Goal: Task Accomplishment & Management: Manage account settings

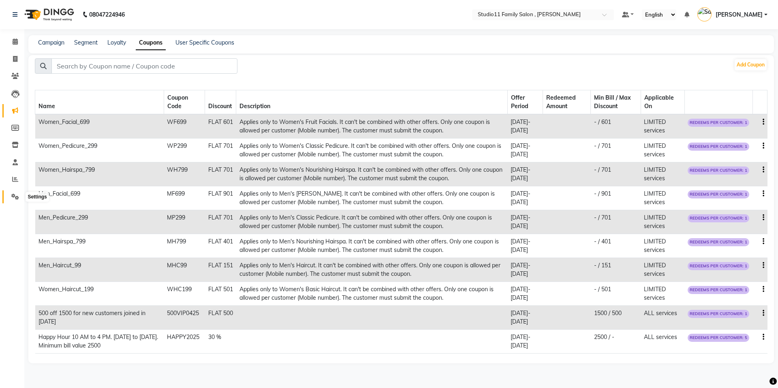
click at [15, 196] on icon at bounding box center [15, 197] width 8 height 6
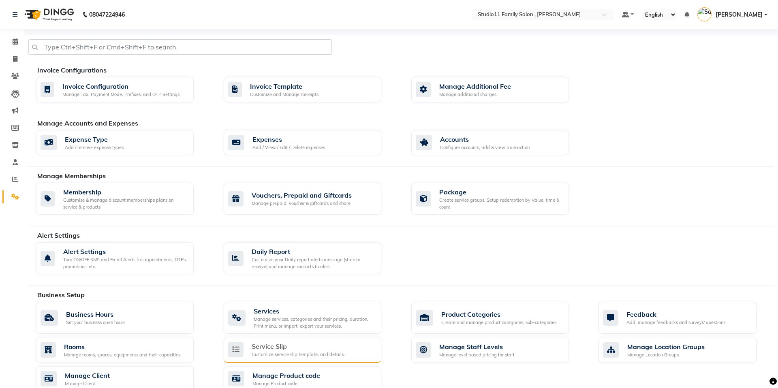
click at [310, 353] on div "Customize service slip template, and details." at bounding box center [298, 354] width 93 height 7
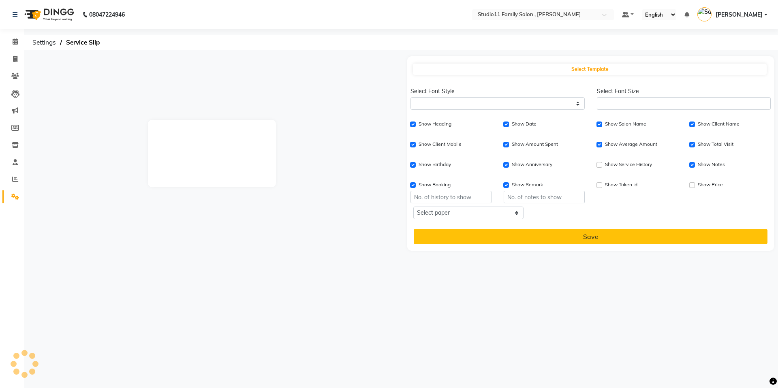
select select
type input "1"
checkbox input "true"
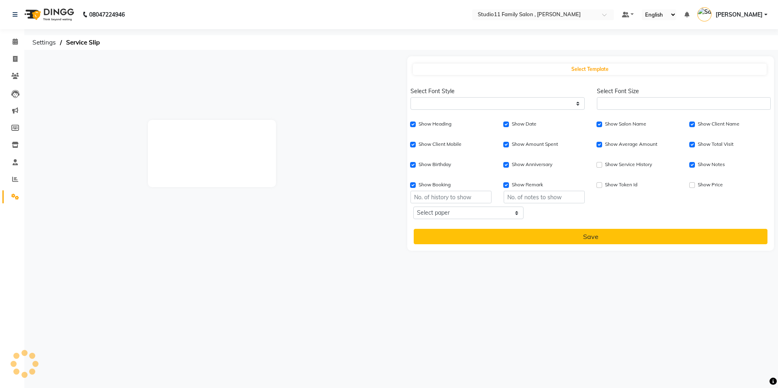
checkbox input "true"
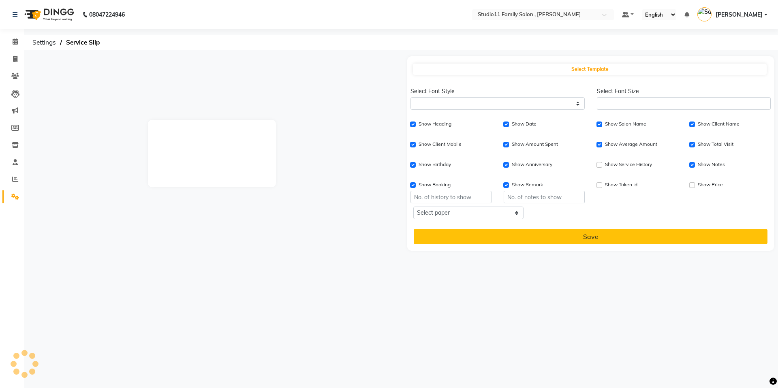
checkbox input "true"
type input "1"
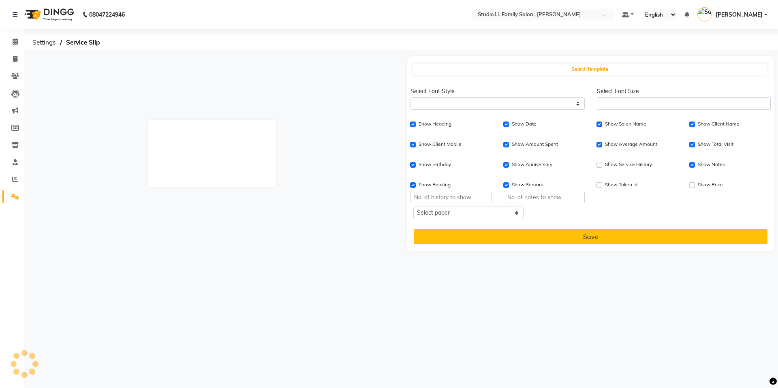
type input "1"
select select
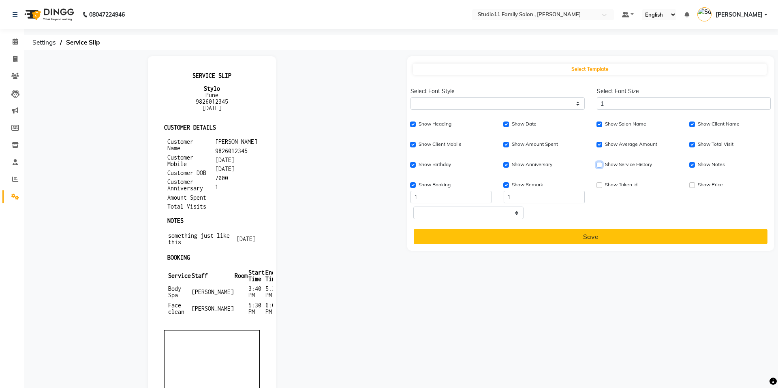
click at [599, 167] on input "Show Service History" at bounding box center [599, 165] width 6 height 6
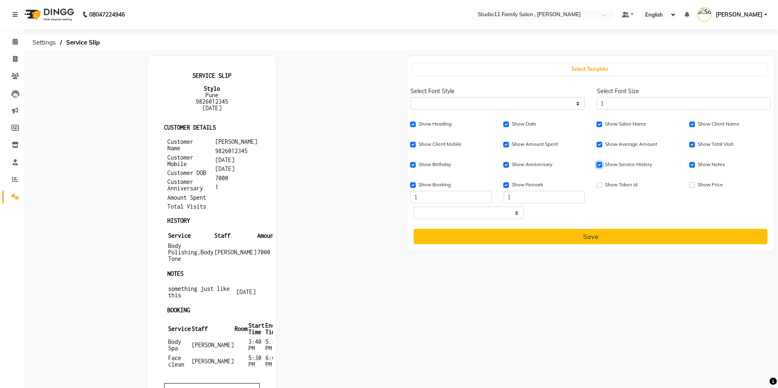
click at [599, 167] on input "Show Service History" at bounding box center [599, 165] width 6 height 6
checkbox input "false"
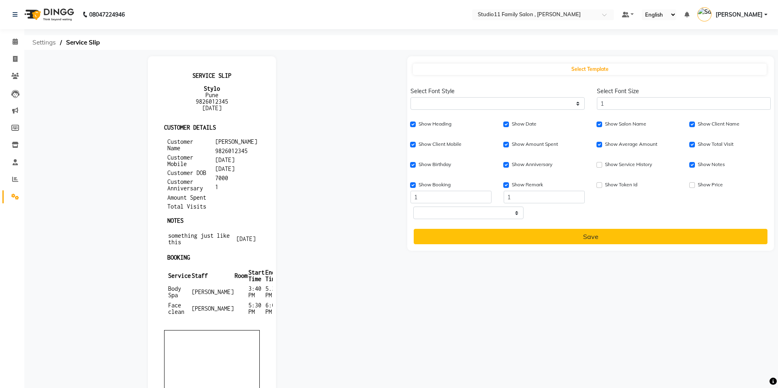
click at [54, 43] on span "Settings" at bounding box center [44, 42] width 32 height 15
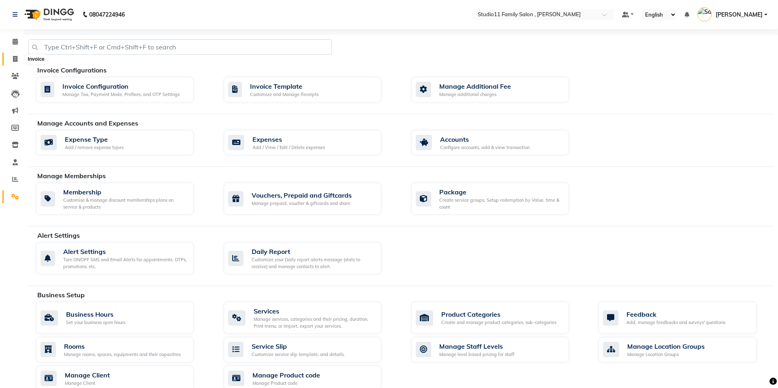
click at [16, 59] on icon at bounding box center [15, 59] width 4 height 6
select select "service"
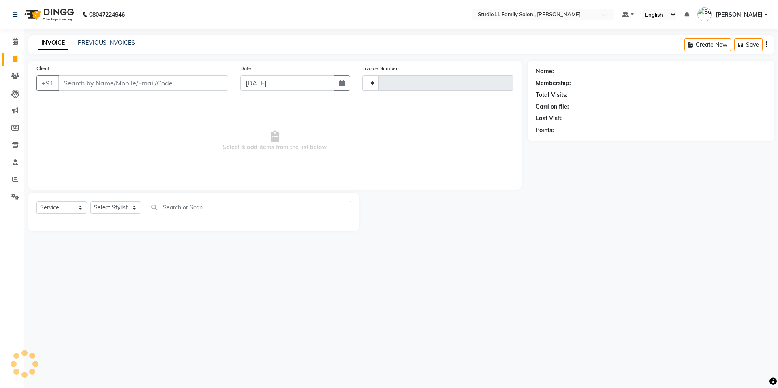
type input "1097"
select select "7303"
click at [767, 45] on icon "button" at bounding box center [767, 45] width 2 height 0
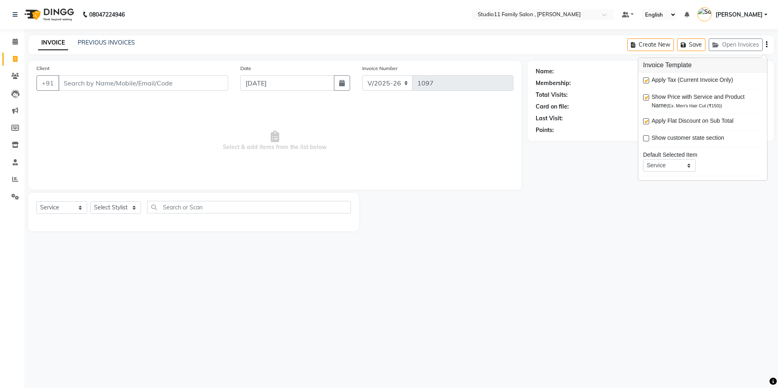
click at [534, 212] on div "Name: Membership: Total Visits: Card on file: Last Visit: Points:" at bounding box center [654, 146] width 252 height 171
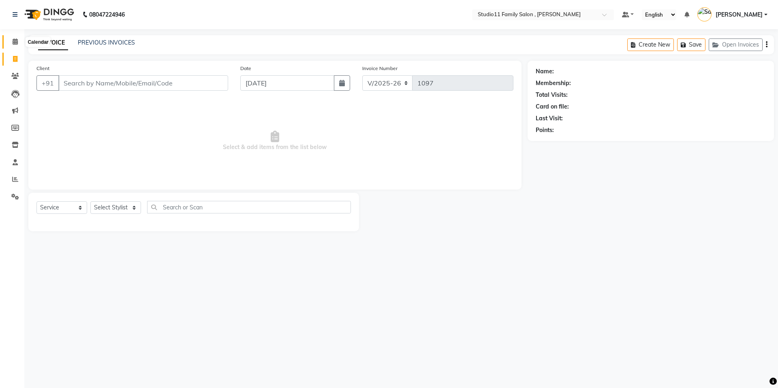
click at [13, 43] on icon at bounding box center [15, 41] width 5 height 6
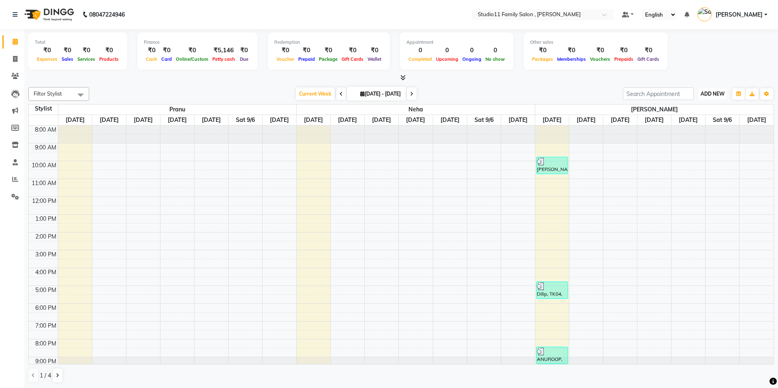
click at [710, 98] on button "ADD NEW Toggle Dropdown" at bounding box center [713, 93] width 28 height 11
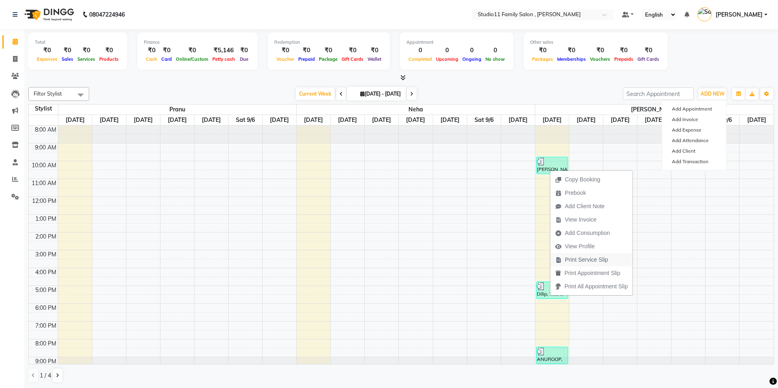
click at [580, 261] on span "Print Service Slip" at bounding box center [586, 260] width 43 height 9
click at [693, 149] on link "Add Client" at bounding box center [694, 151] width 64 height 11
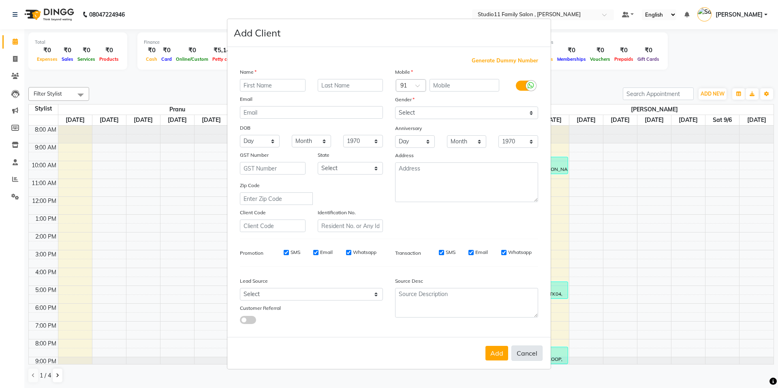
click at [525, 358] on button "Cancel" at bounding box center [526, 353] width 31 height 15
select select
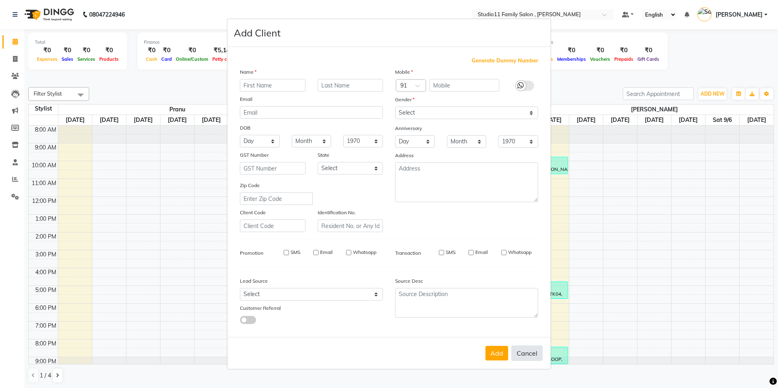
select select
checkbox input "false"
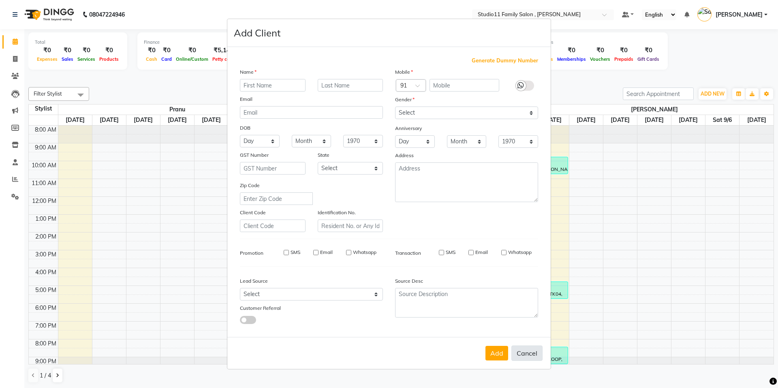
checkbox input "false"
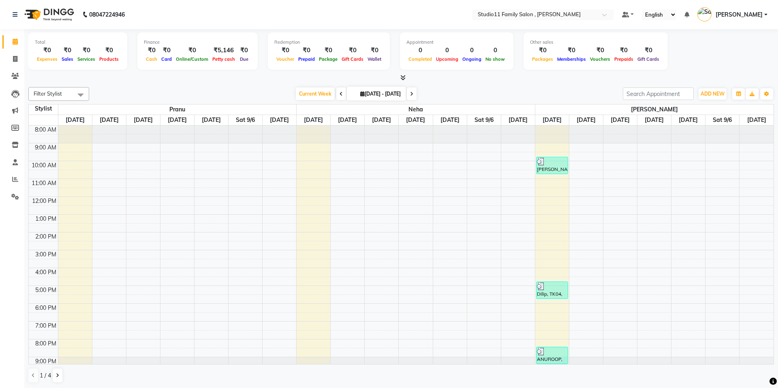
click at [710, 129] on div at bounding box center [723, 135] width 34 height 18
click at [701, 94] on span "ADD NEW" at bounding box center [713, 94] width 24 height 6
click at [697, 111] on button "Add Appointment" at bounding box center [694, 109] width 64 height 11
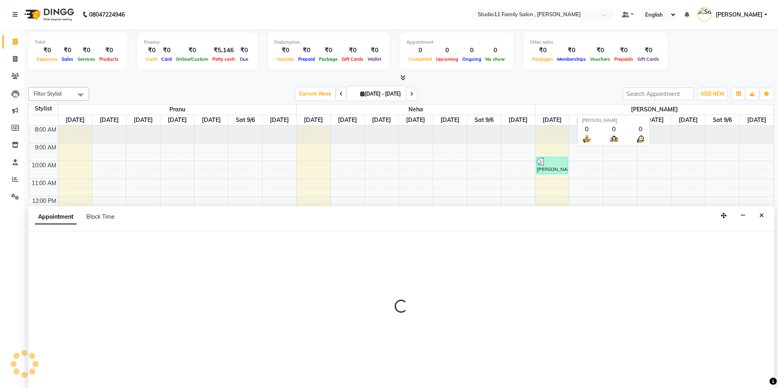
scroll to position [0, 0]
select select "540"
select select "tentative"
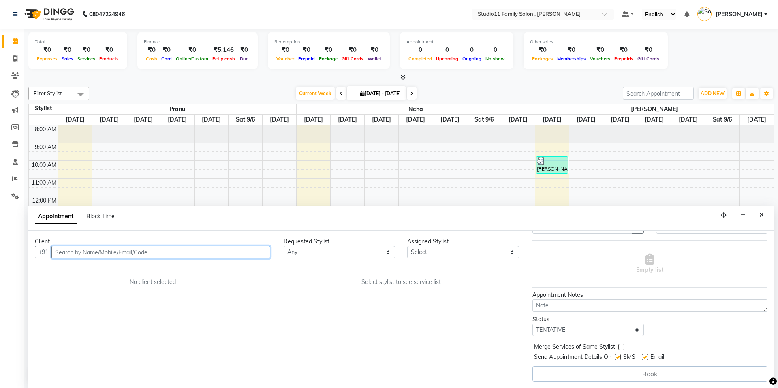
scroll to position [0, 0]
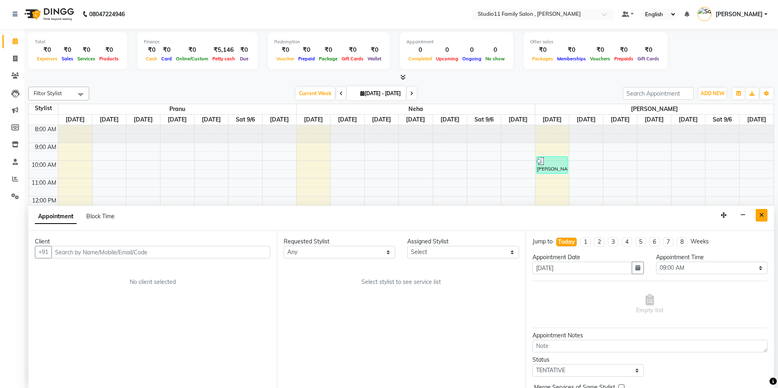
click at [759, 216] on button "Close" at bounding box center [762, 215] width 12 height 13
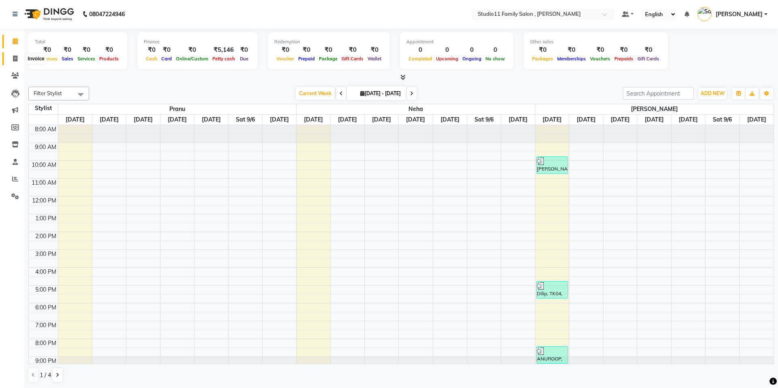
click at [15, 58] on icon at bounding box center [15, 59] width 4 height 6
select select "service"
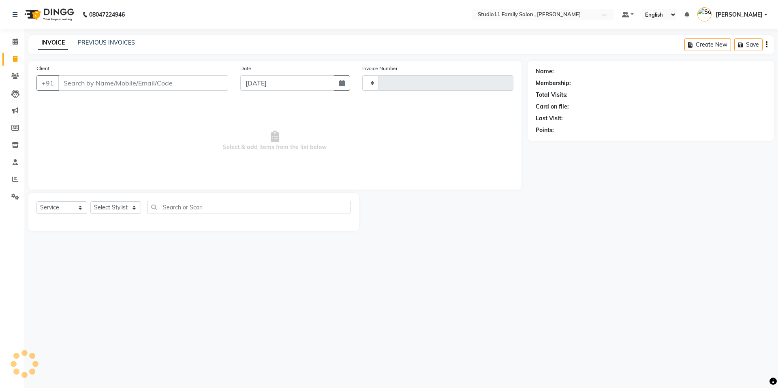
type input "1098"
select select "7303"
click at [17, 195] on icon at bounding box center [15, 197] width 8 height 6
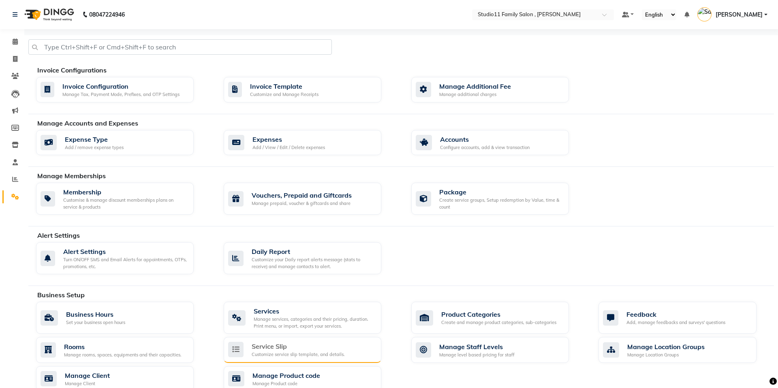
click at [288, 358] on div "Service Slip Customize service slip template, and details." at bounding box center [303, 350] width 158 height 26
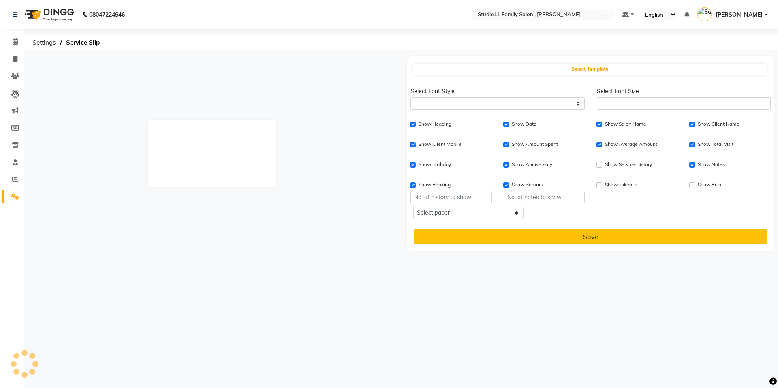
select select
type input "1"
checkbox input "true"
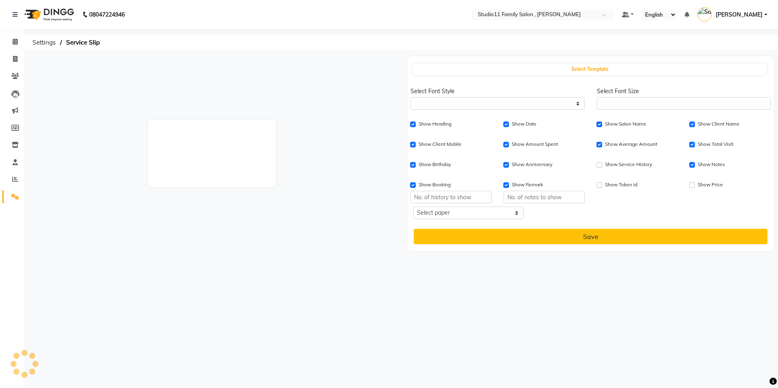
checkbox input "true"
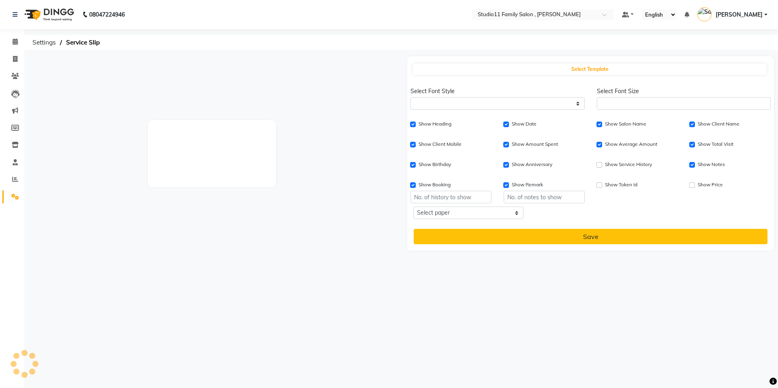
checkbox input "true"
type input "1"
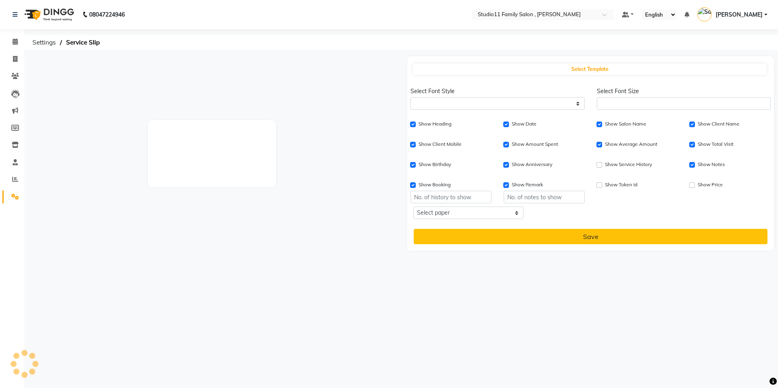
type input "1"
select select
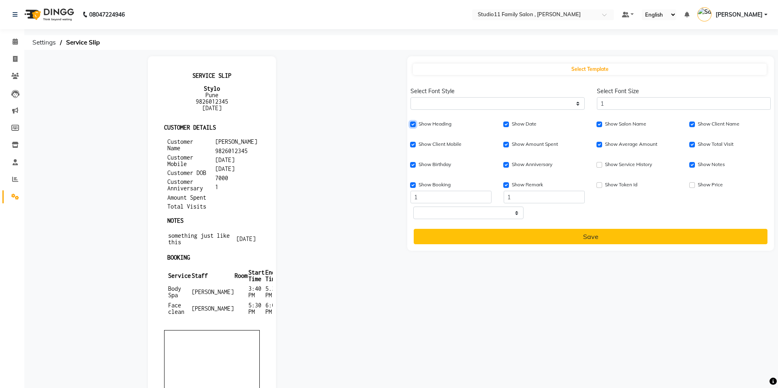
click at [414, 124] on input "Show Heading" at bounding box center [413, 125] width 6 height 6
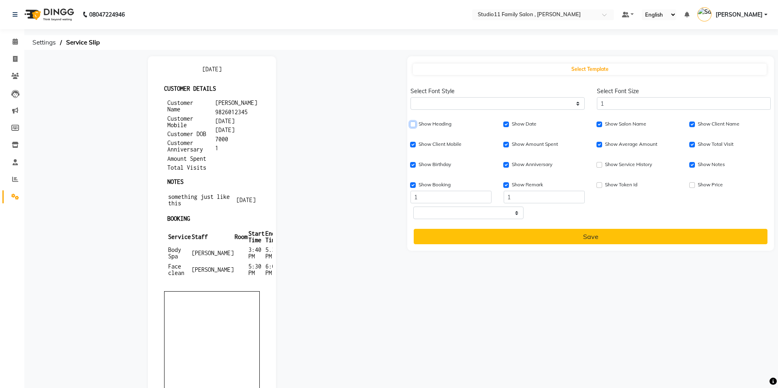
click at [414, 124] on input "Show Heading" at bounding box center [413, 125] width 6 height 6
checkbox input "true"
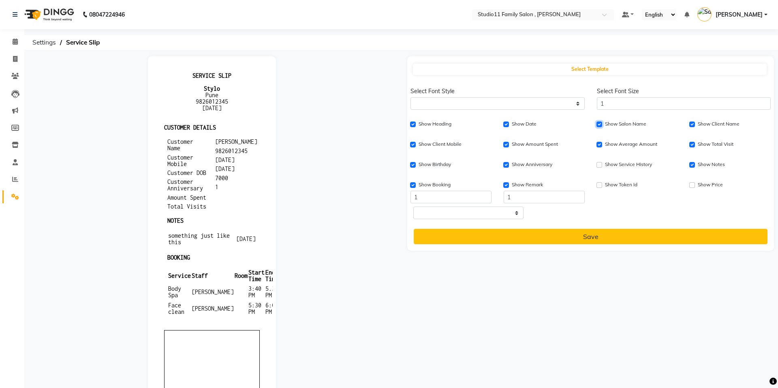
click at [600, 124] on input "Show Salon Name" at bounding box center [599, 125] width 6 height 6
click at [598, 124] on input "Show Salon Name" at bounding box center [599, 125] width 6 height 6
checkbox input "false"
click at [506, 144] on input "Show Amount Spent" at bounding box center [506, 145] width 6 height 6
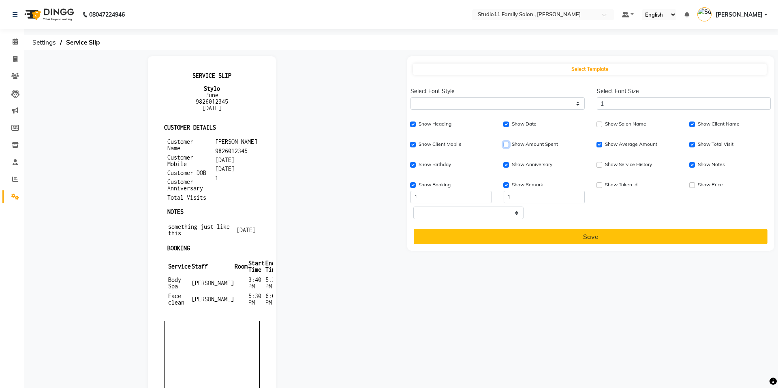
click at [506, 144] on input "Show Amount Spent" at bounding box center [506, 145] width 6 height 6
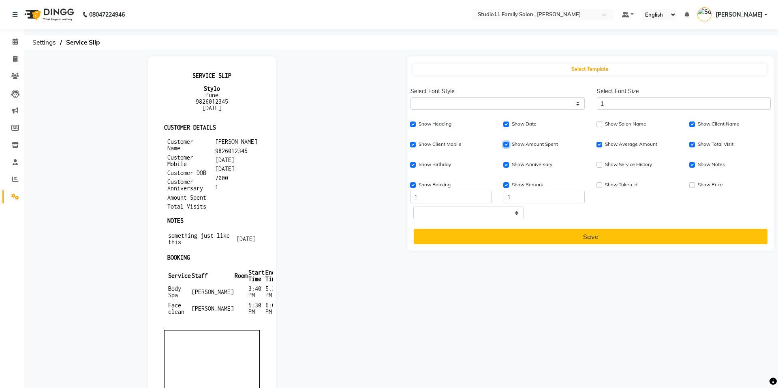
click at [506, 144] on input "Show Amount Spent" at bounding box center [506, 145] width 6 height 6
checkbox input "false"
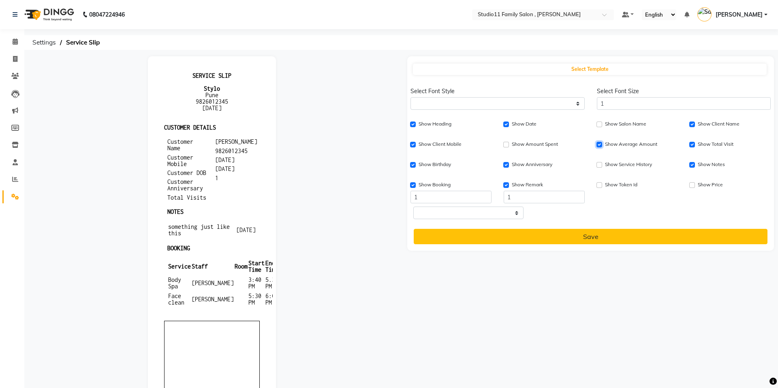
click at [599, 146] on input "Show Average Amount" at bounding box center [599, 145] width 6 height 6
checkbox input "false"
click at [693, 146] on input "Show Total Visit" at bounding box center [692, 145] width 6 height 6
checkbox input "false"
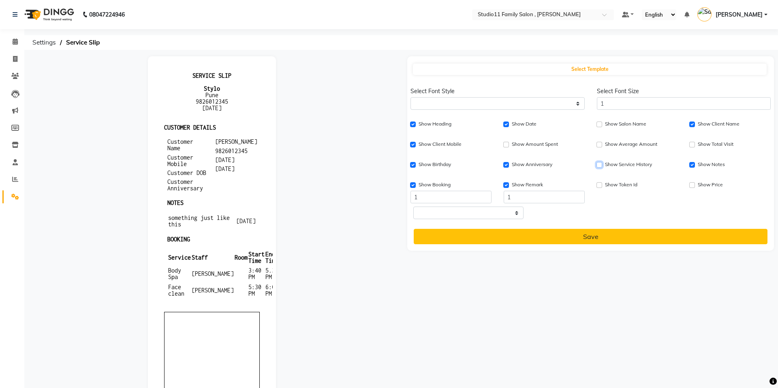
click at [598, 167] on input "Show Service History" at bounding box center [599, 165] width 6 height 6
checkbox input "true"
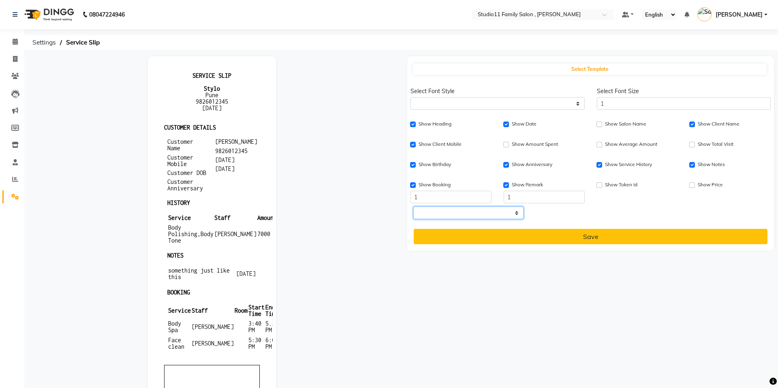
click at [513, 216] on select "Select paper A4 A5 A6 A7 Thermal Custom" at bounding box center [468, 213] width 110 height 13
select select "thermal"
click at [413, 207] on select "Select paper A4 A5 A6 A7 Thermal Custom" at bounding box center [468, 213] width 110 height 13
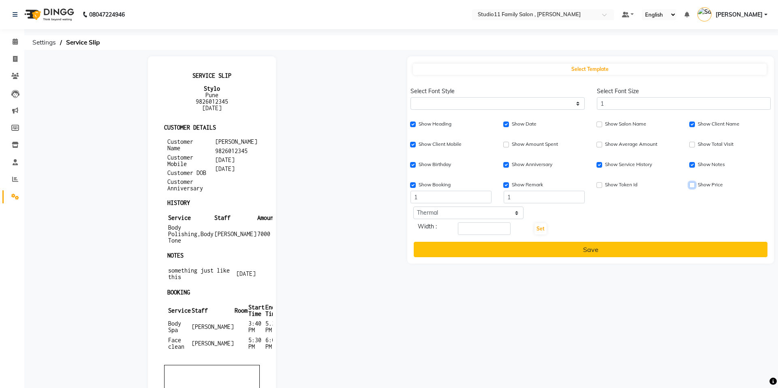
click at [693, 185] on input "Show Price" at bounding box center [692, 185] width 6 height 6
checkbox input "true"
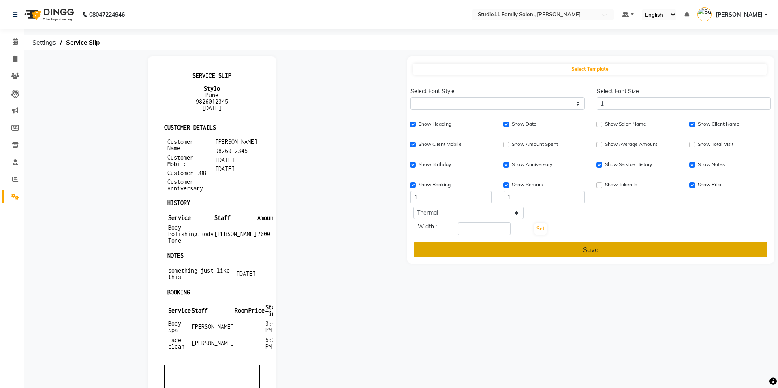
click at [605, 252] on button "Save" at bounding box center [591, 249] width 354 height 15
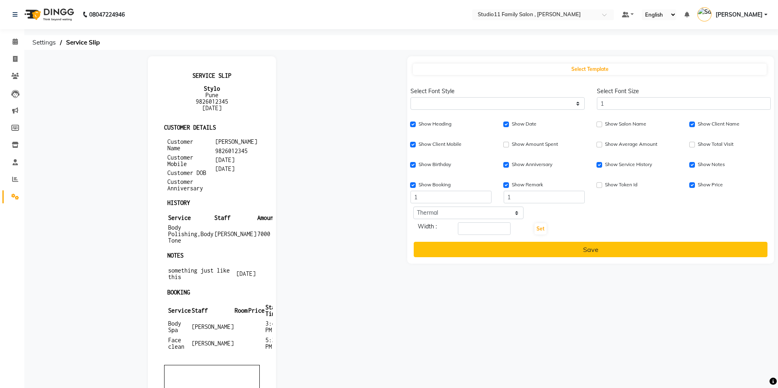
click at [350, 178] on div at bounding box center [211, 299] width 379 height 487
click at [16, 59] on icon at bounding box center [15, 59] width 4 height 6
select select "service"
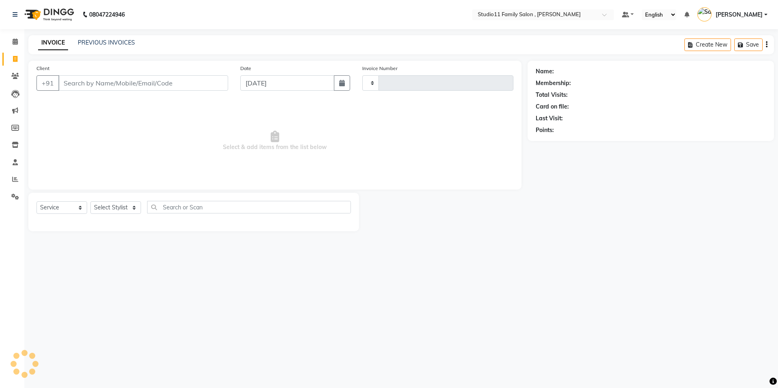
type input "1098"
select select "7303"
click at [17, 79] on icon at bounding box center [15, 76] width 8 height 6
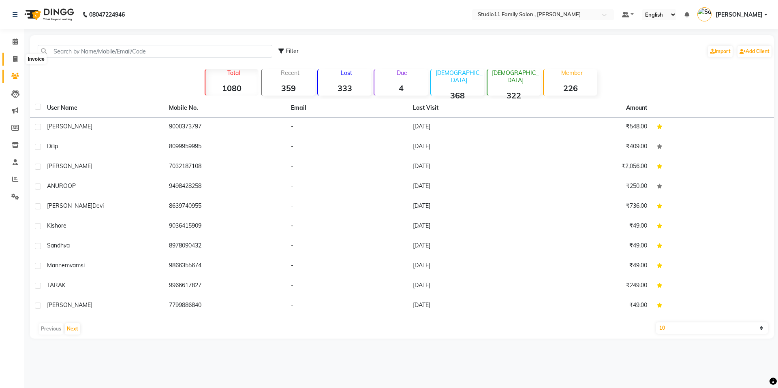
click at [16, 58] on icon at bounding box center [15, 59] width 4 height 6
select select "service"
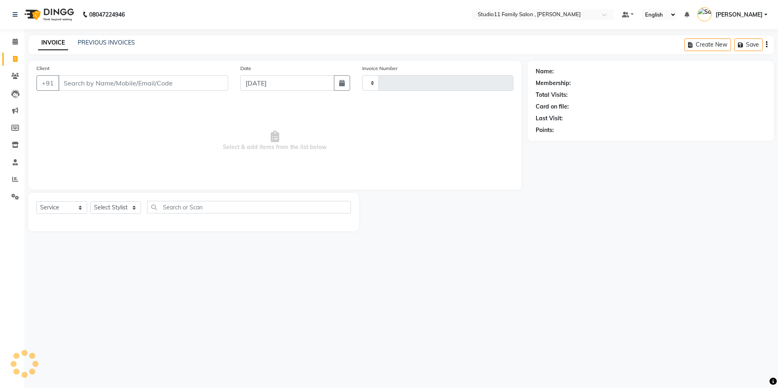
type input "1099"
select select "7303"
click at [744, 49] on button "Open Invoices" at bounding box center [736, 44] width 54 height 13
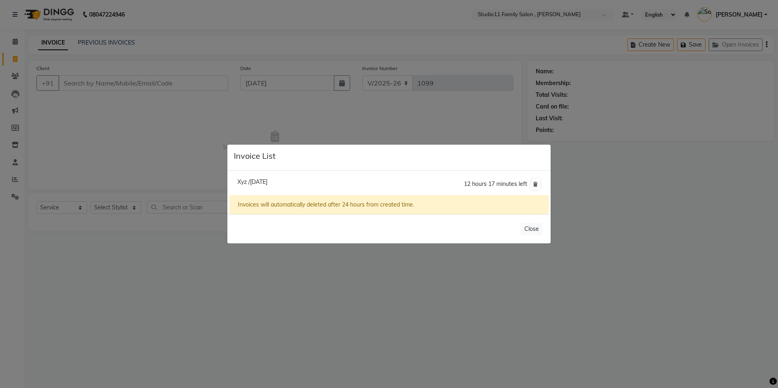
click at [422, 187] on li "Xyz /02 September 2025 12 hours 17 minutes left" at bounding box center [388, 184] width 319 height 23
click at [525, 190] on div "12 hours 17 minutes left" at bounding box center [502, 184] width 77 height 13
click at [516, 183] on span "12 hours 17 minutes left" at bounding box center [495, 183] width 63 height 7
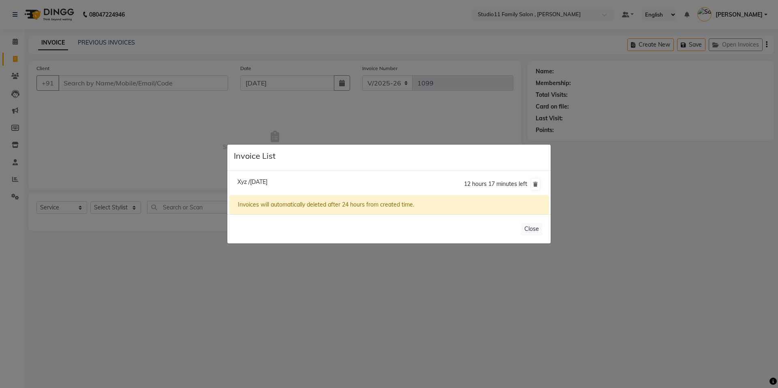
click at [263, 180] on span "Xyz /02 September 2025" at bounding box center [252, 181] width 30 height 7
type input "8309762272"
type input "02-09-2025"
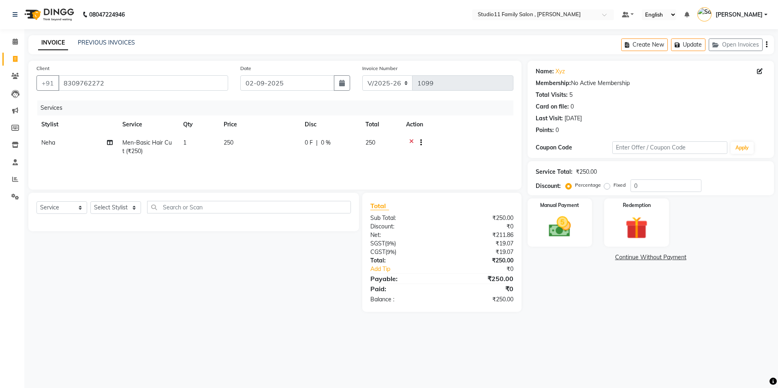
click at [767, 45] on icon "button" at bounding box center [767, 45] width 2 height 0
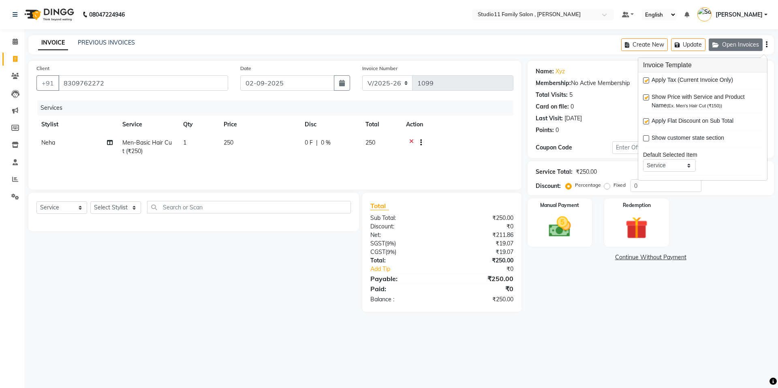
click at [740, 44] on button "Open Invoices" at bounding box center [736, 44] width 54 height 13
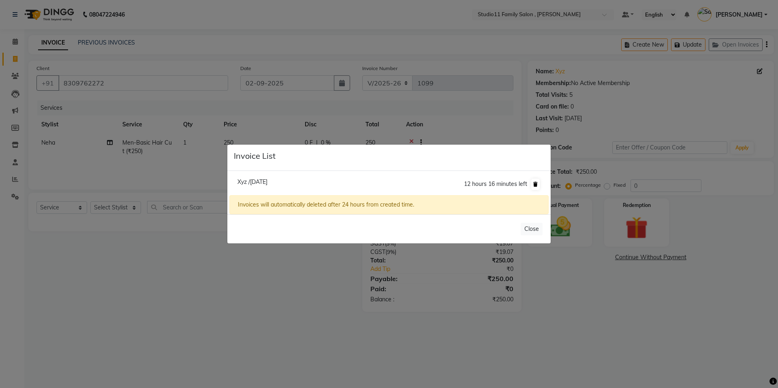
click at [536, 185] on icon at bounding box center [535, 184] width 4 height 5
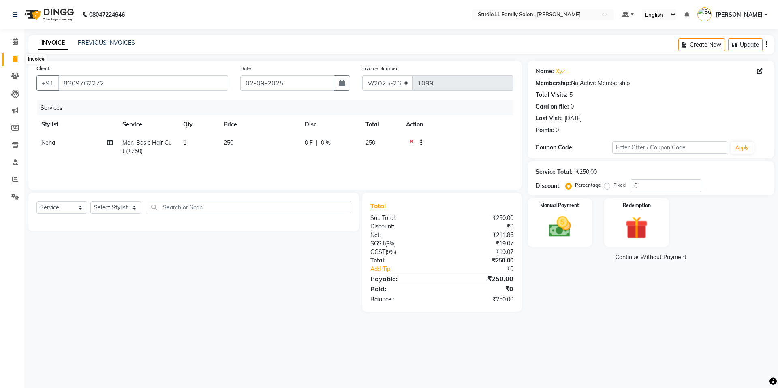
click at [14, 59] on icon at bounding box center [15, 59] width 4 height 6
select select "service"
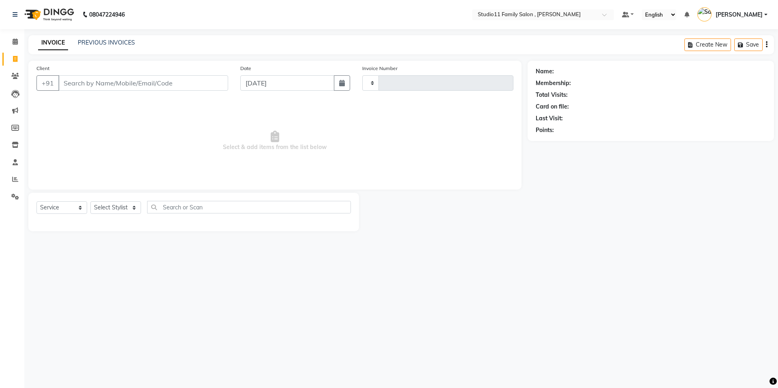
type input "1099"
select select "7303"
click at [305, 307] on div "08047224946 Select Location × Studio11 Family Salon , Aditya Nagar Default Pane…" at bounding box center [389, 194] width 778 height 388
click at [610, 199] on div "Name: Membership: Total Visits: Card on file: Last Visit: Points:" at bounding box center [654, 146] width 252 height 171
click at [100, 42] on link "PREVIOUS INVOICES" at bounding box center [106, 42] width 57 height 7
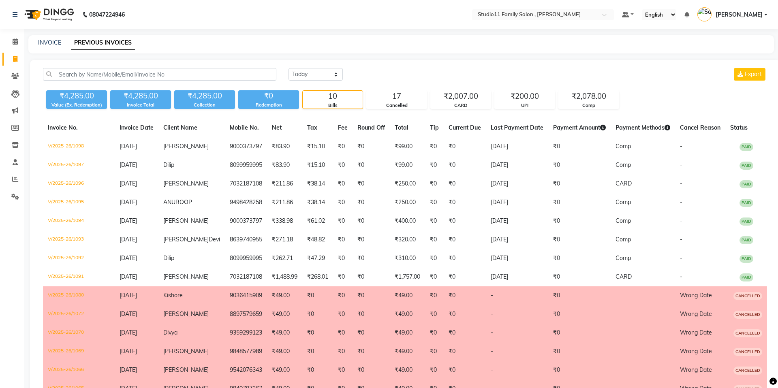
click at [306, 67] on div "Today Yesterday Custom Range Export ₹4,285.00 Value (Ex. Redemption) ₹4,285.00 …" at bounding box center [405, 366] width 750 height 613
click at [307, 75] on select "[DATE] [DATE] Custom Range" at bounding box center [316, 74] width 54 height 13
select select "range"
click at [289, 68] on select "[DATE] [DATE] Custom Range" at bounding box center [316, 74] width 54 height 13
click at [393, 75] on input "[DATE]" at bounding box center [381, 74] width 57 height 11
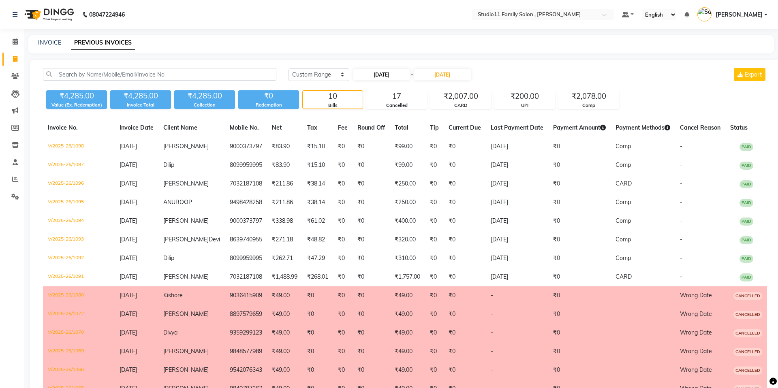
select select "9"
select select "2025"
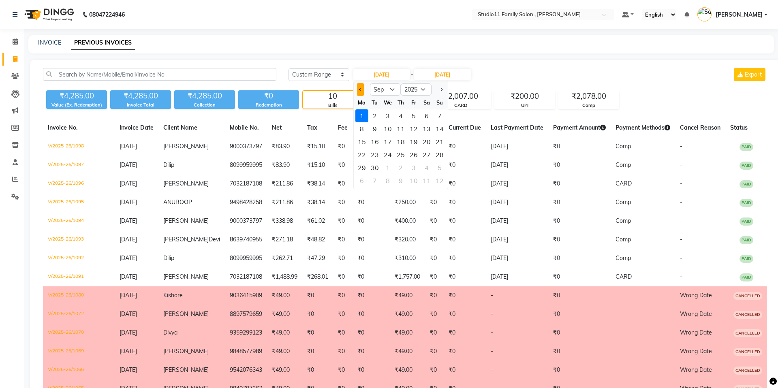
click at [360, 90] on span "Previous month" at bounding box center [360, 89] width 3 height 3
select select "8"
click at [403, 167] on div "28" at bounding box center [400, 167] width 13 height 13
type input "[DATE]"
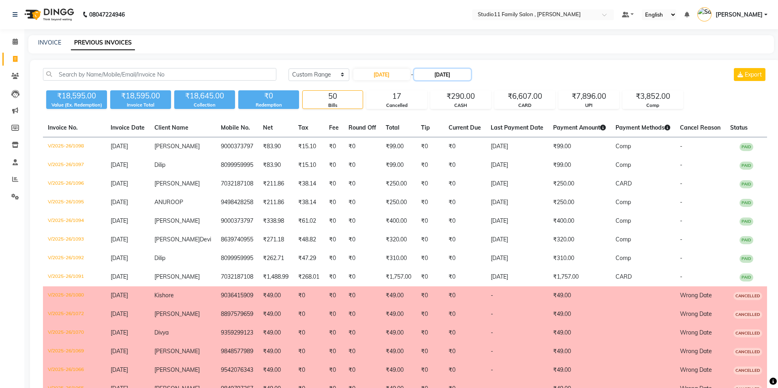
click at [439, 76] on input "[DATE]" at bounding box center [442, 74] width 57 height 11
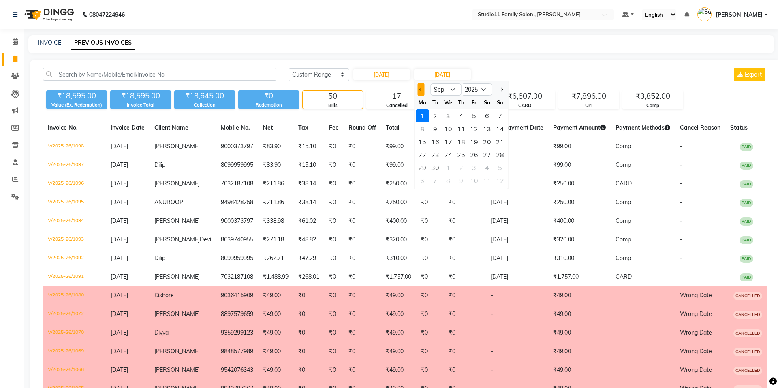
click at [420, 87] on button "Previous month" at bounding box center [420, 89] width 7 height 13
select select "8"
click at [497, 171] on div "31" at bounding box center [500, 167] width 13 height 13
type input "[DATE]"
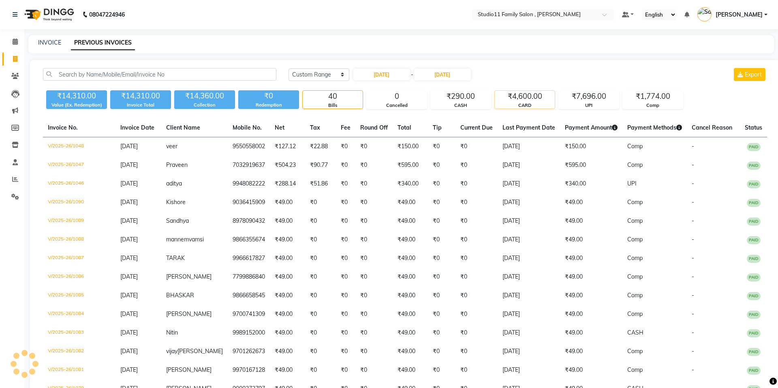
click at [512, 105] on div "CARD" at bounding box center [525, 105] width 60 height 7
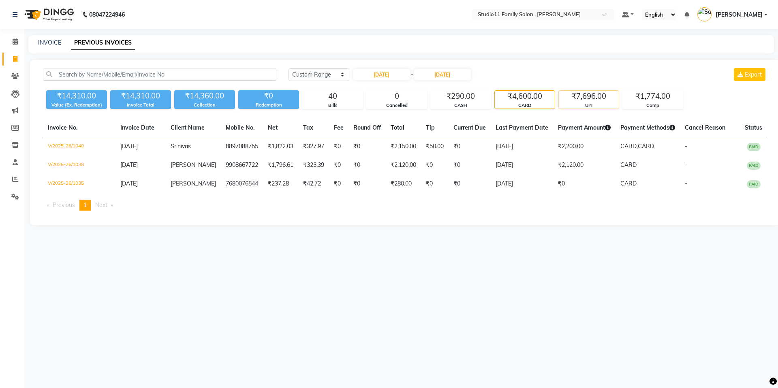
click at [580, 101] on div "₹7,696.00" at bounding box center [589, 96] width 60 height 11
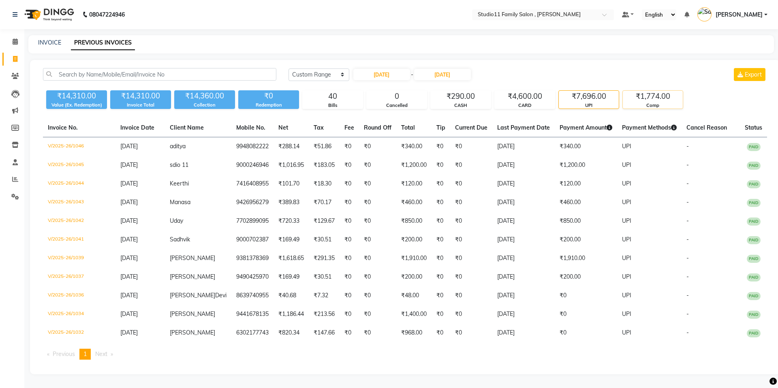
click at [649, 105] on div "Comp" at bounding box center [653, 105] width 60 height 7
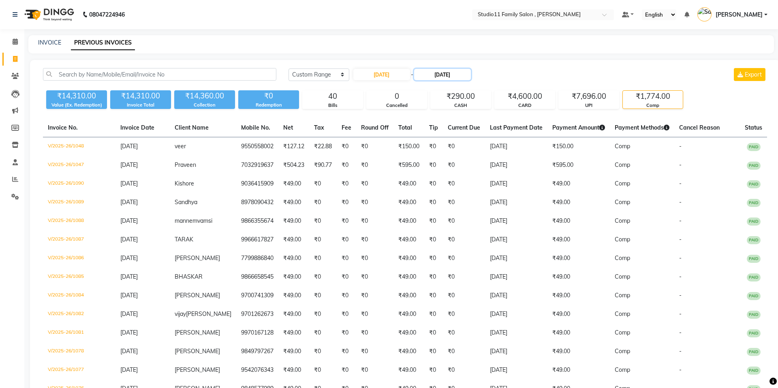
click at [430, 78] on input "[DATE]" at bounding box center [442, 74] width 57 height 11
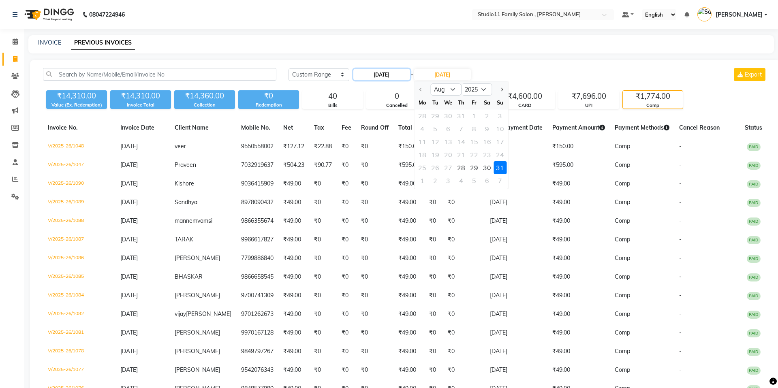
click at [397, 76] on input "[DATE]" at bounding box center [381, 74] width 57 height 11
select select "8"
select select "2025"
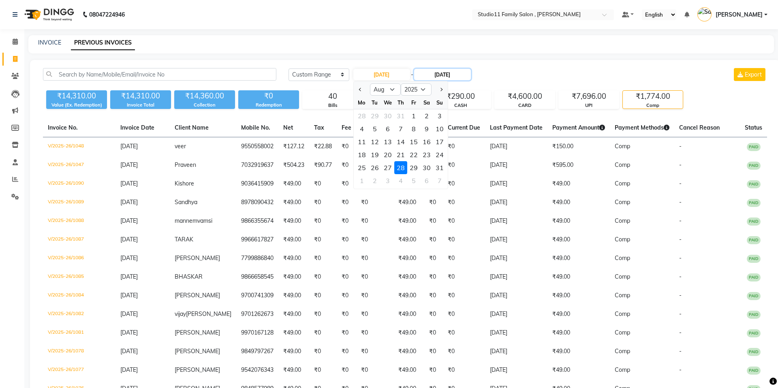
click at [444, 74] on input "[DATE]" at bounding box center [442, 74] width 57 height 11
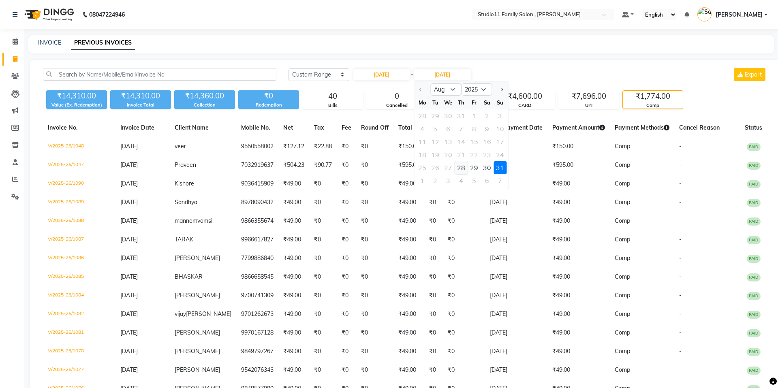
click at [464, 172] on div "28" at bounding box center [461, 167] width 13 height 13
type input "[DATE]"
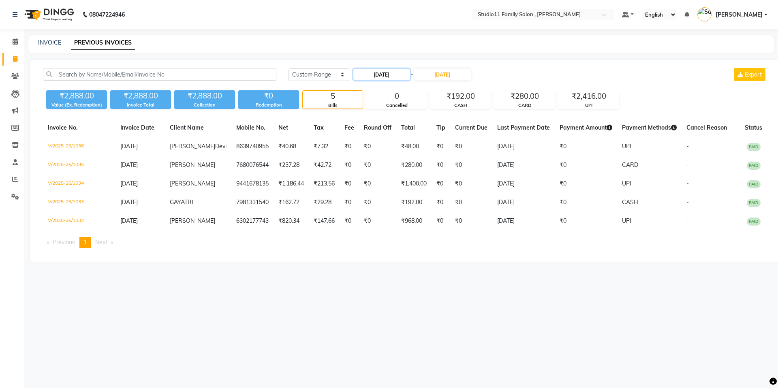
click at [398, 76] on input "[DATE]" at bounding box center [381, 74] width 57 height 11
select select "8"
select select "2025"
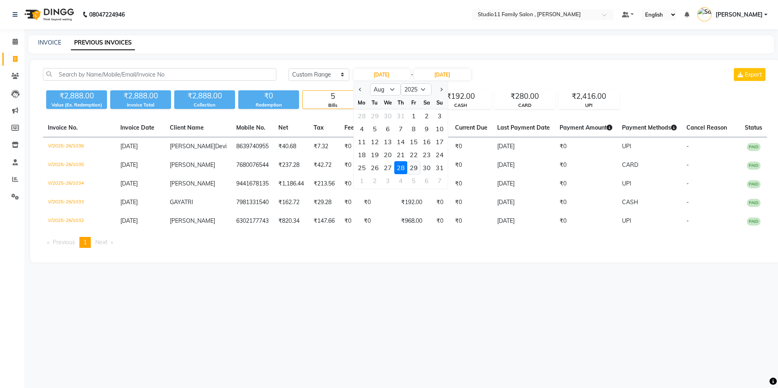
click at [415, 164] on div "29" at bounding box center [413, 167] width 13 height 13
type input "[DATE]"
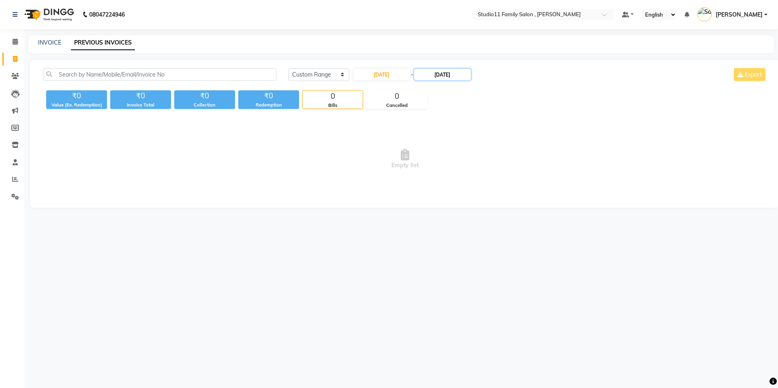
click at [452, 78] on input "[DATE]" at bounding box center [442, 74] width 57 height 11
click at [472, 169] on div "29" at bounding box center [474, 167] width 13 height 13
type input "[DATE]"
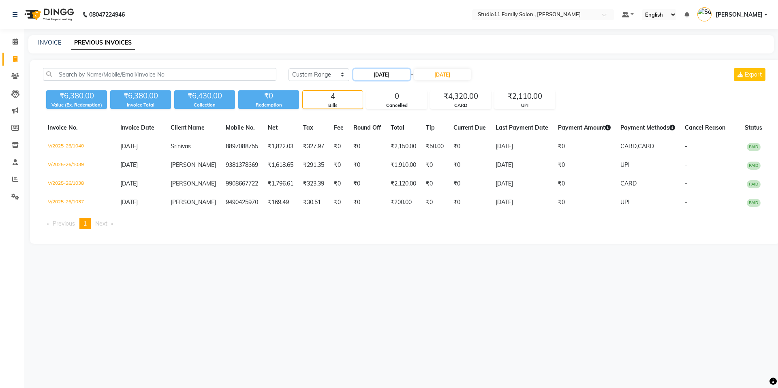
click at [386, 75] on input "[DATE]" at bounding box center [381, 74] width 57 height 11
select select "8"
select select "2025"
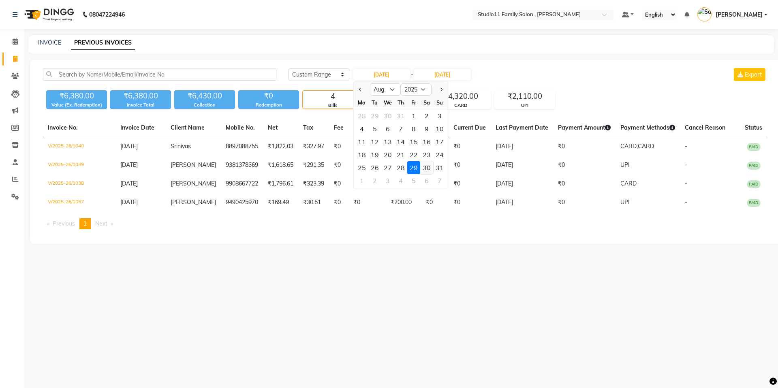
click at [427, 166] on div "30" at bounding box center [426, 167] width 13 height 13
type input "[DATE]"
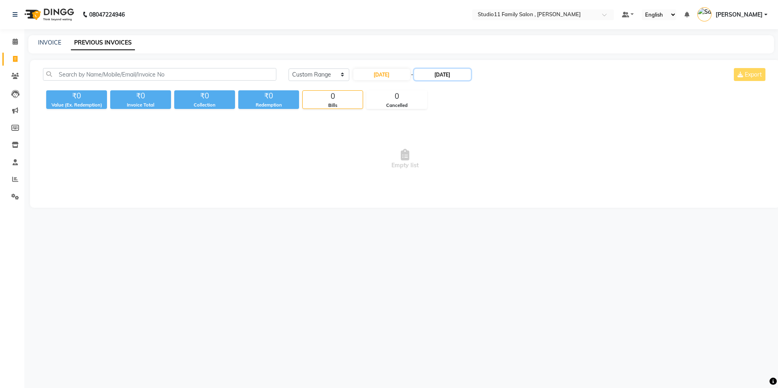
click at [455, 75] on input "[DATE]" at bounding box center [442, 74] width 57 height 11
click at [487, 170] on div "30" at bounding box center [487, 167] width 13 height 13
type input "[DATE]"
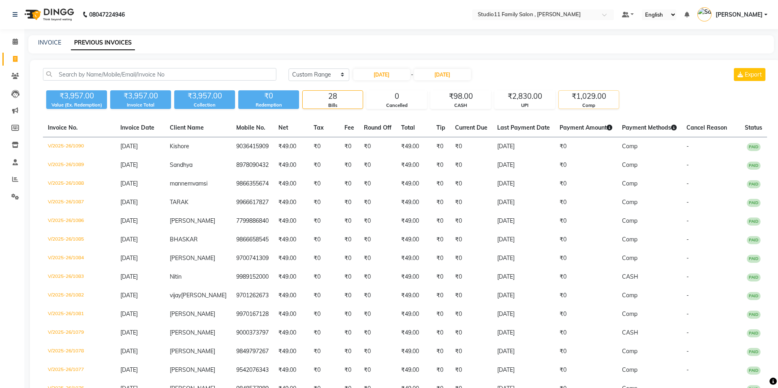
click at [604, 105] on div "Comp" at bounding box center [589, 105] width 60 height 7
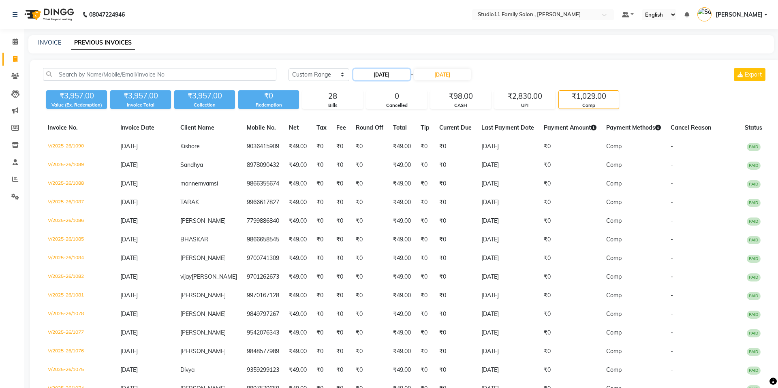
click at [392, 73] on input "[DATE]" at bounding box center [381, 74] width 57 height 11
select select "8"
select select "2025"
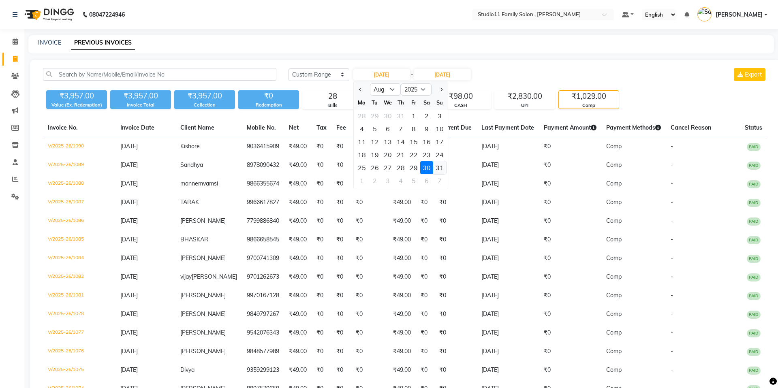
click at [438, 165] on div "31" at bounding box center [439, 167] width 13 height 13
type input "[DATE]"
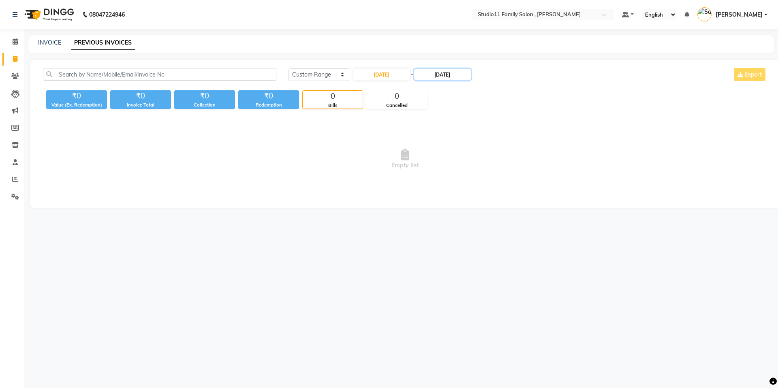
click at [448, 79] on input "[DATE]" at bounding box center [442, 74] width 57 height 11
click at [498, 167] on div "31" at bounding box center [500, 167] width 13 height 13
type input "[DATE]"
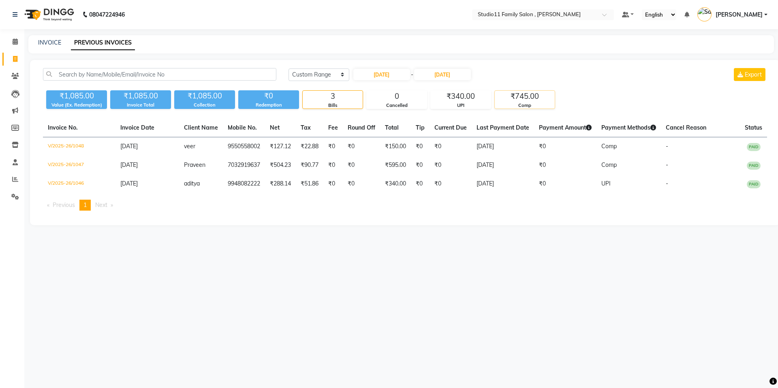
click at [549, 104] on div "Comp" at bounding box center [525, 105] width 60 height 7
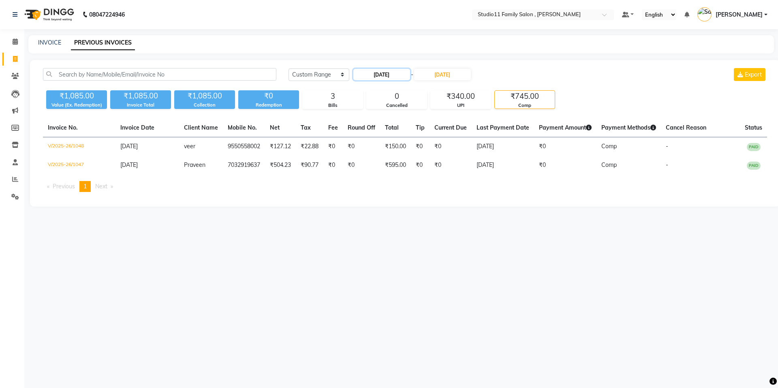
click at [392, 73] on input "[DATE]" at bounding box center [381, 74] width 57 height 11
select select "8"
select select "2025"
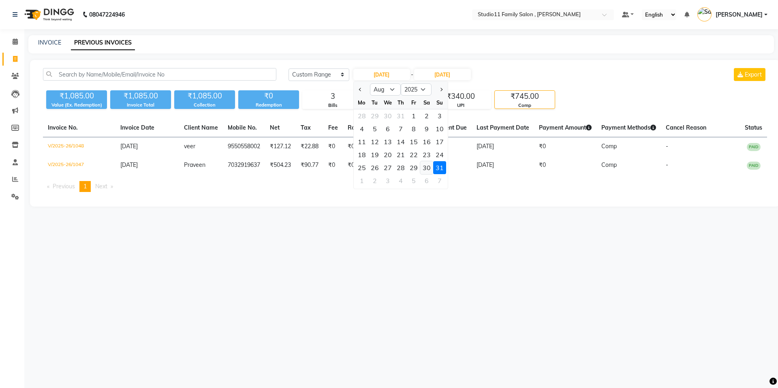
click at [423, 170] on div "30" at bounding box center [426, 167] width 13 height 13
type input "[DATE]"
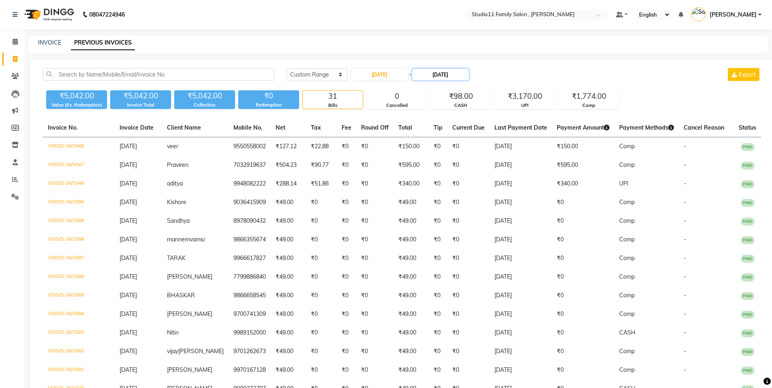
click at [464, 76] on input "[DATE]" at bounding box center [440, 74] width 57 height 11
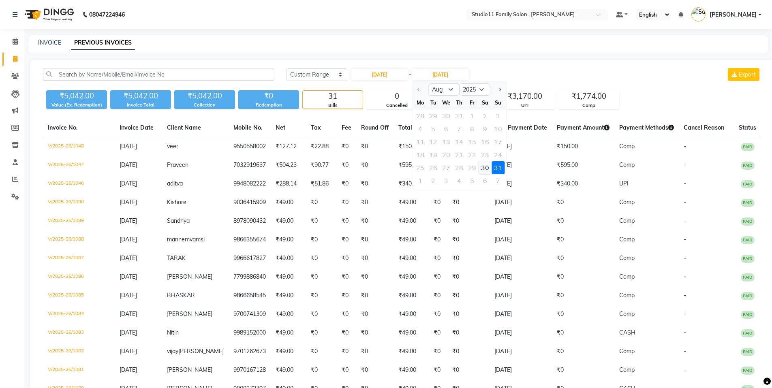
click at [487, 169] on div "30" at bounding box center [485, 167] width 13 height 13
type input "[DATE]"
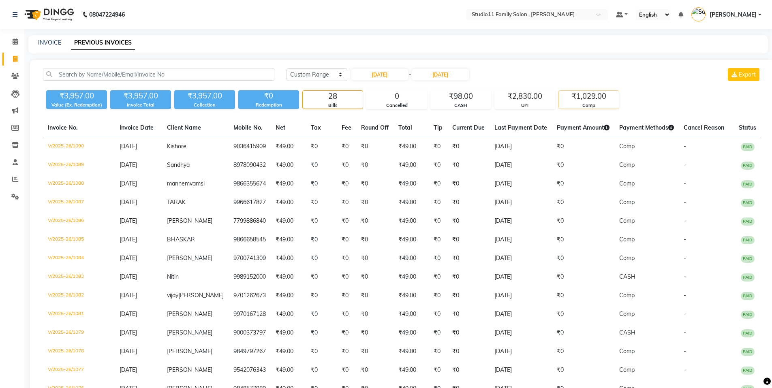
click at [594, 104] on div "Comp" at bounding box center [589, 105] width 60 height 7
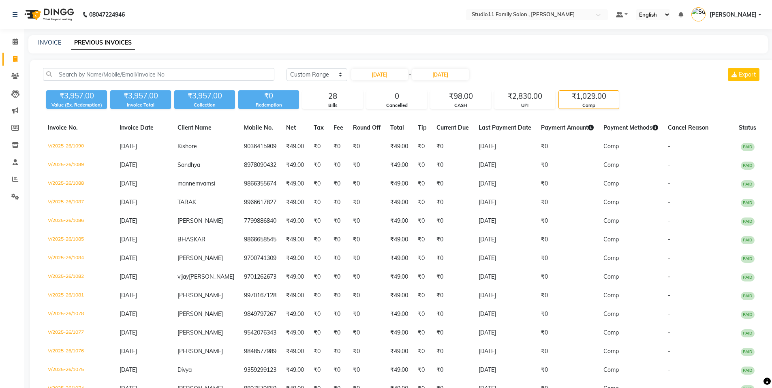
click at [585, 104] on div "Comp" at bounding box center [589, 105] width 60 height 7
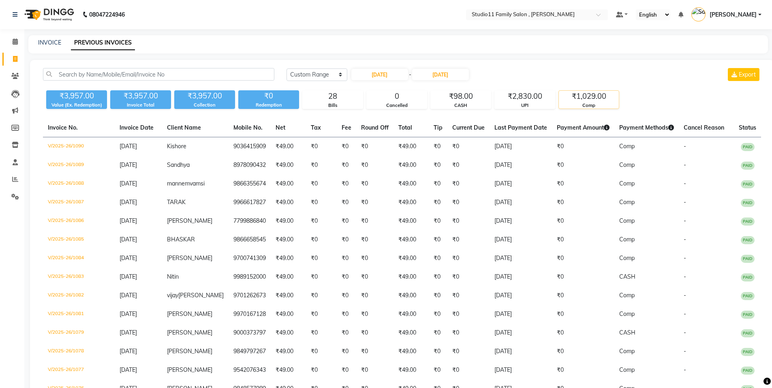
click at [587, 97] on div "₹1,029.00" at bounding box center [589, 96] width 60 height 11
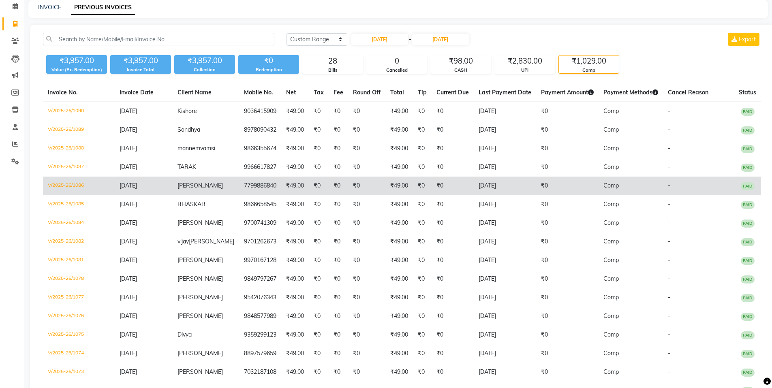
scroll to position [88, 0]
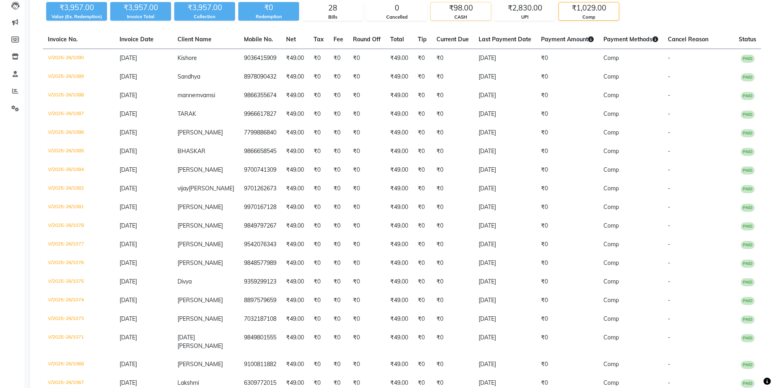
click at [463, 14] on div "CASH" at bounding box center [461, 17] width 60 height 7
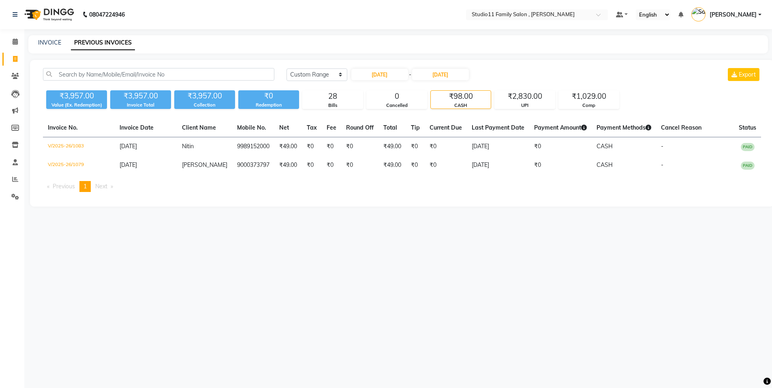
scroll to position [0, 0]
click at [593, 97] on div "₹1,029.00" at bounding box center [589, 96] width 60 height 11
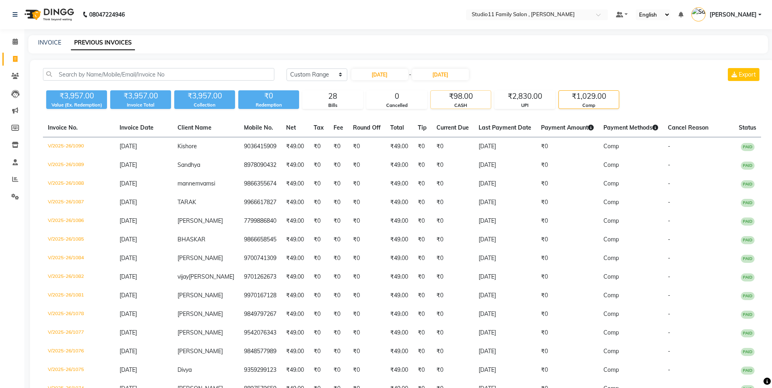
click at [467, 105] on div "CASH" at bounding box center [461, 105] width 60 height 7
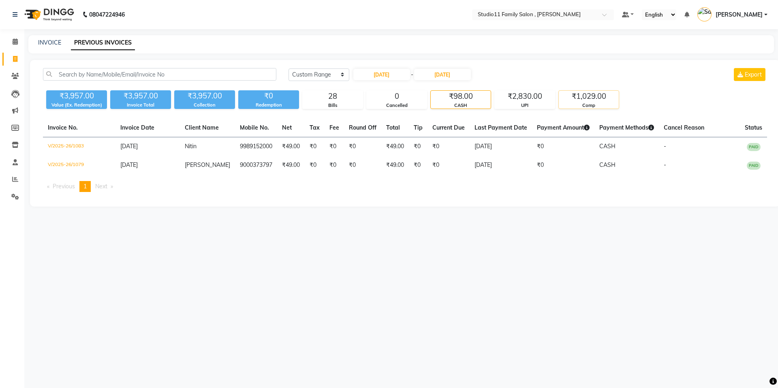
click at [586, 105] on div "Comp" at bounding box center [589, 105] width 60 height 7
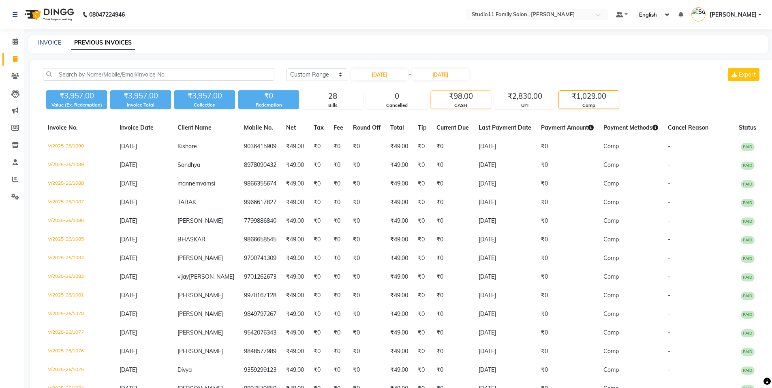
click at [455, 99] on div "₹98.00" at bounding box center [461, 96] width 60 height 11
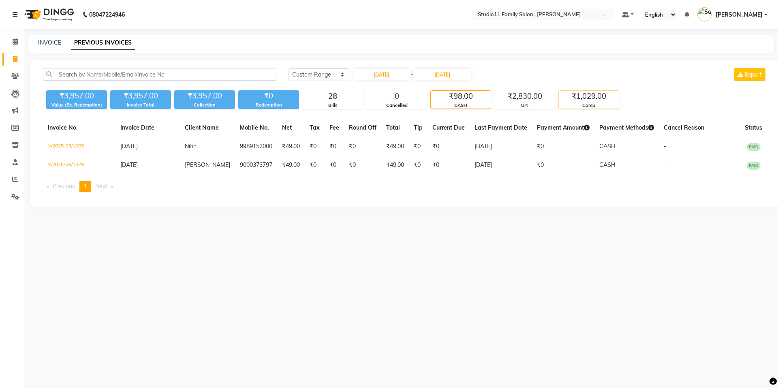
click at [596, 104] on div "Comp" at bounding box center [589, 105] width 60 height 7
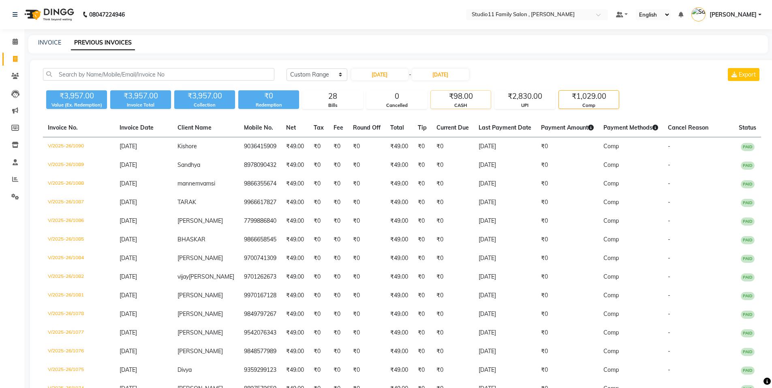
click at [453, 103] on div "CASH" at bounding box center [461, 105] width 60 height 7
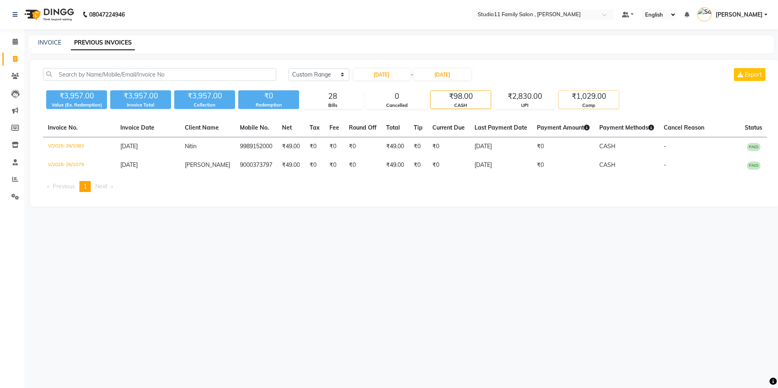
click at [592, 92] on div "₹1,029.00" at bounding box center [589, 96] width 60 height 11
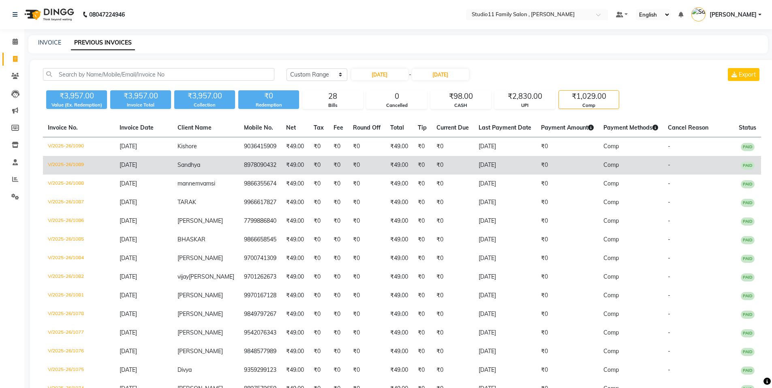
click at [265, 165] on td "8978090432" at bounding box center [260, 165] width 42 height 19
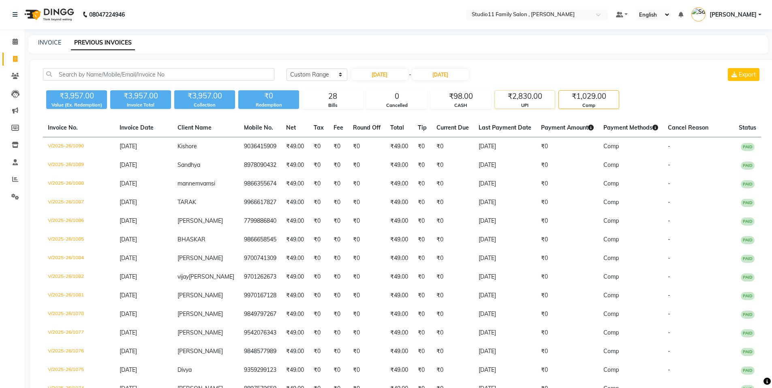
click at [515, 98] on div "₹2,830.00" at bounding box center [525, 96] width 60 height 11
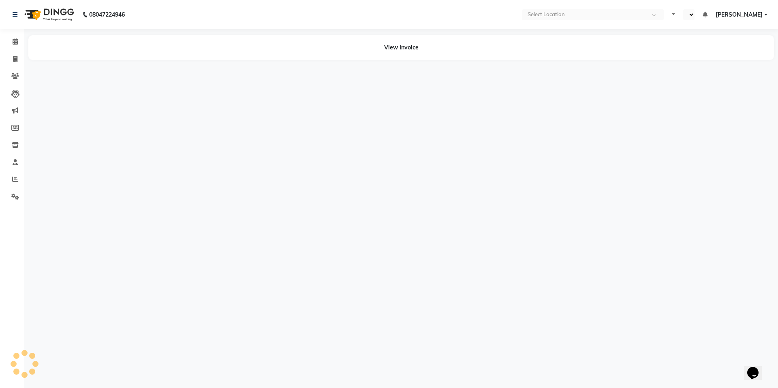
select select "en"
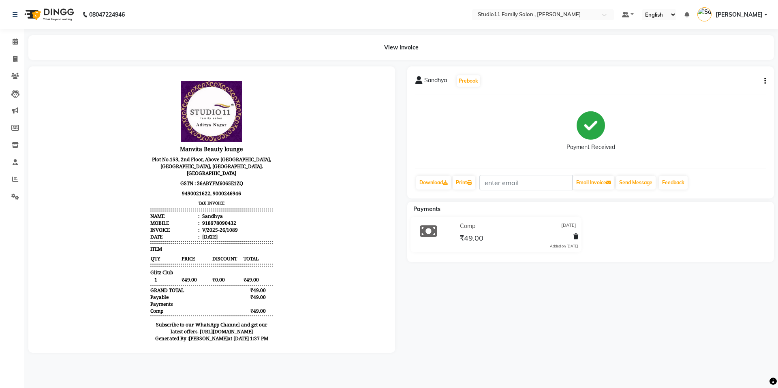
click at [765, 81] on icon "button" at bounding box center [765, 81] width 2 height 0
click at [704, 86] on div "Edit Invoice" at bounding box center [710, 86] width 83 height 10
select select "service"
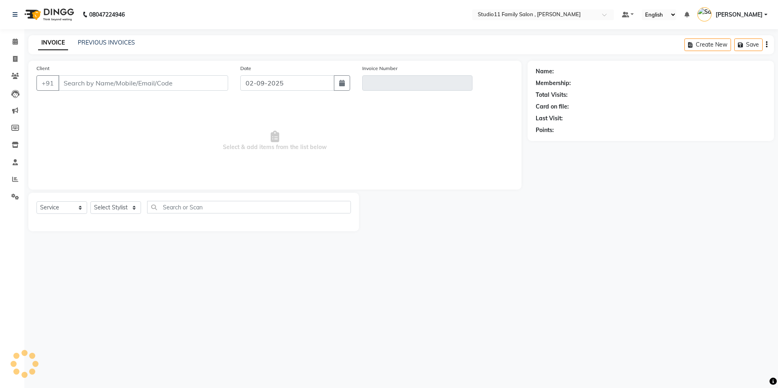
type input "8978090432"
type input "V/2025-26/1089"
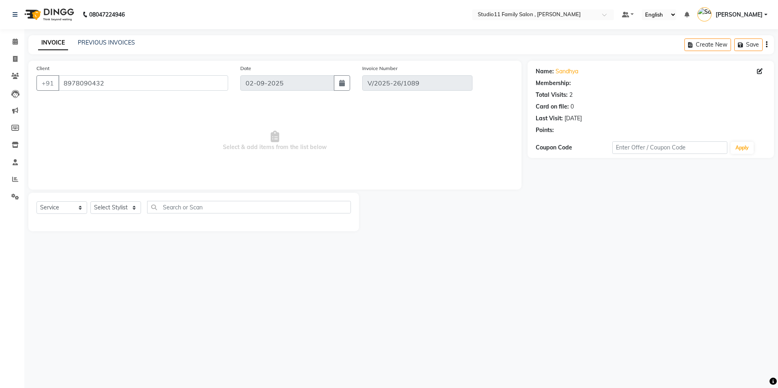
select select "1: Object"
type input "[DATE]"
select select "select"
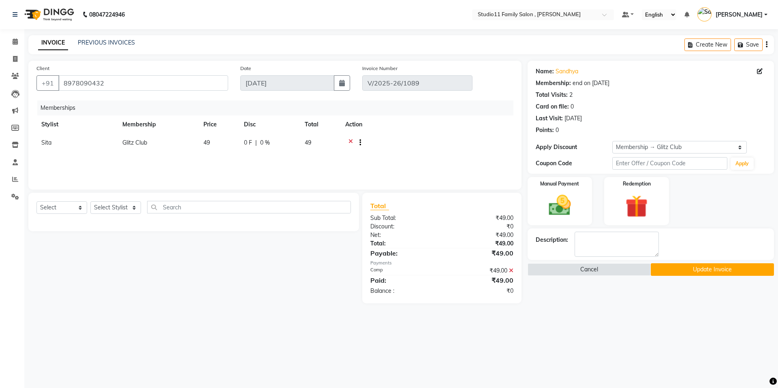
click at [511, 269] on icon at bounding box center [511, 271] width 4 height 6
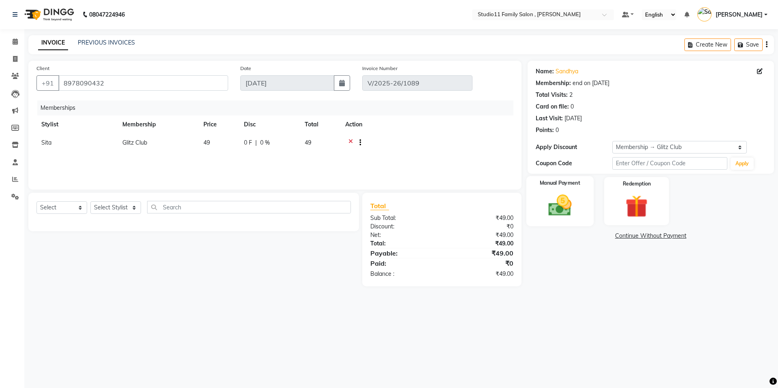
click at [568, 200] on img at bounding box center [560, 205] width 38 height 27
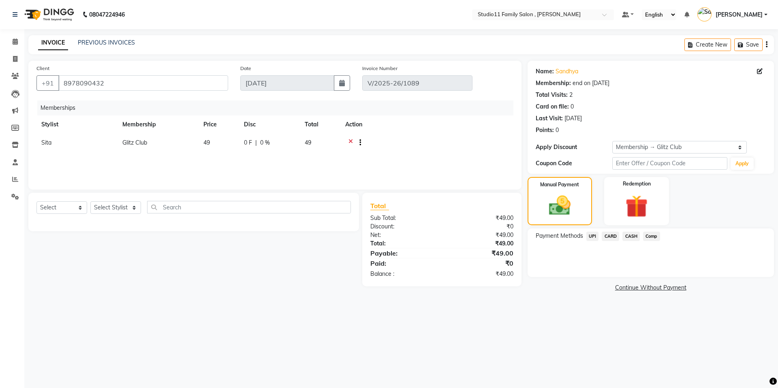
click at [637, 237] on span "CASH" at bounding box center [630, 236] width 17 height 9
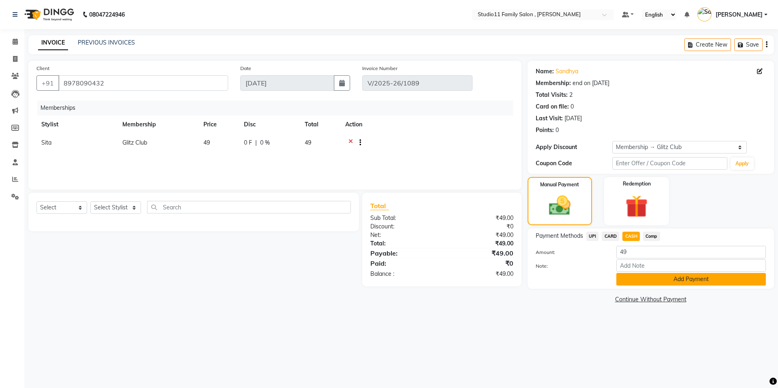
click at [661, 281] on button "Add Payment" at bounding box center [691, 279] width 150 height 13
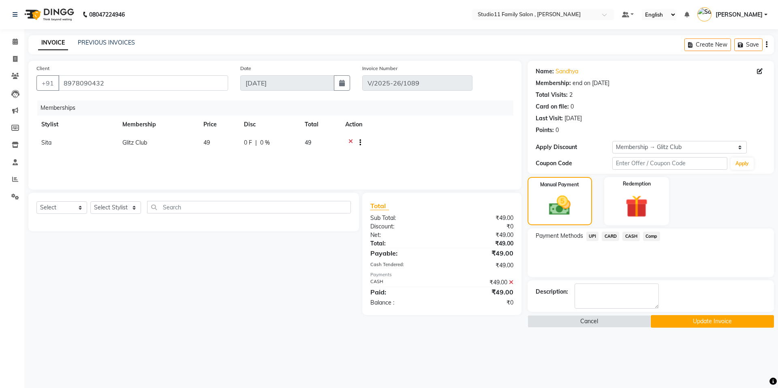
click at [687, 323] on button "Update Invoice" at bounding box center [712, 321] width 123 height 13
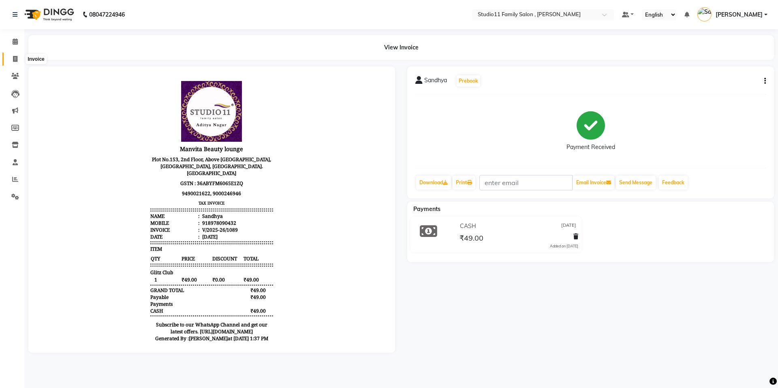
click at [13, 59] on icon at bounding box center [15, 59] width 4 height 6
select select "service"
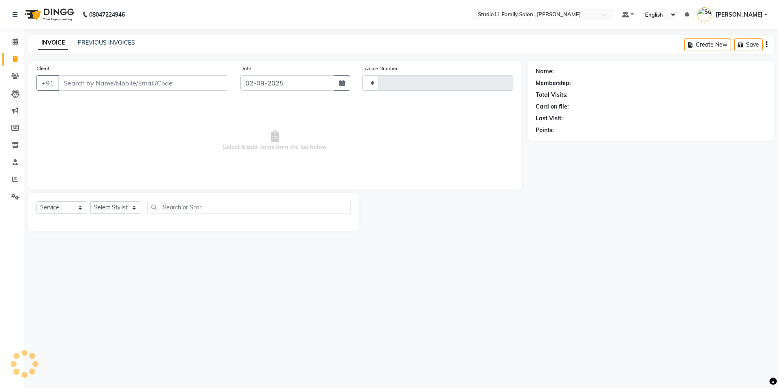
type input "1099"
select select "7303"
click at [108, 45] on link "PREVIOUS INVOICES" at bounding box center [106, 42] width 57 height 7
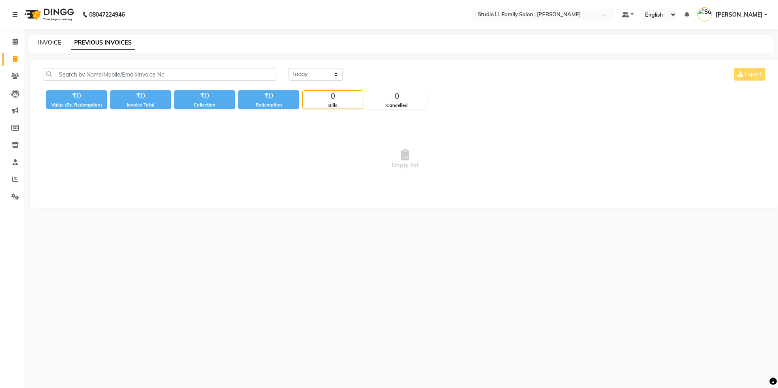
click at [45, 41] on link "INVOICE" at bounding box center [49, 42] width 23 height 7
select select "service"
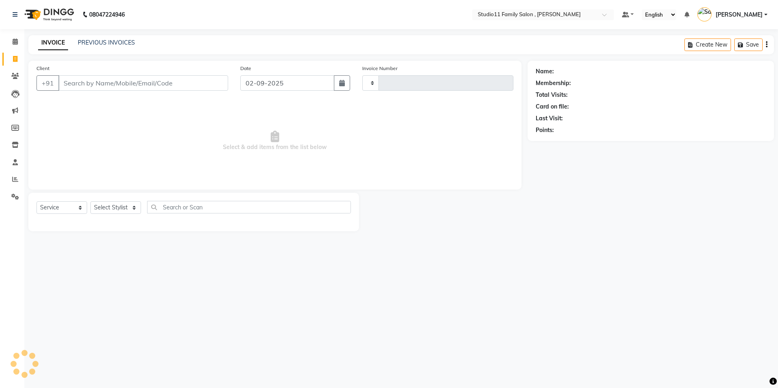
type input "1099"
select select "7303"
click at [15, 60] on icon at bounding box center [15, 59] width 4 height 6
select select "service"
type input "1099"
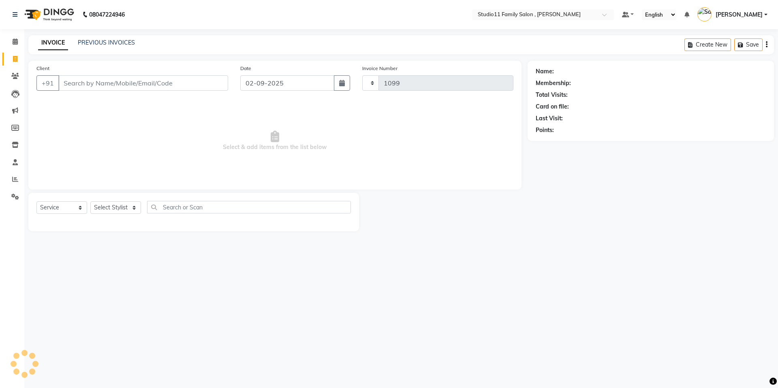
select select "7303"
click at [321, 87] on input "02-09-2025" at bounding box center [287, 82] width 94 height 15
select select "9"
select select "2025"
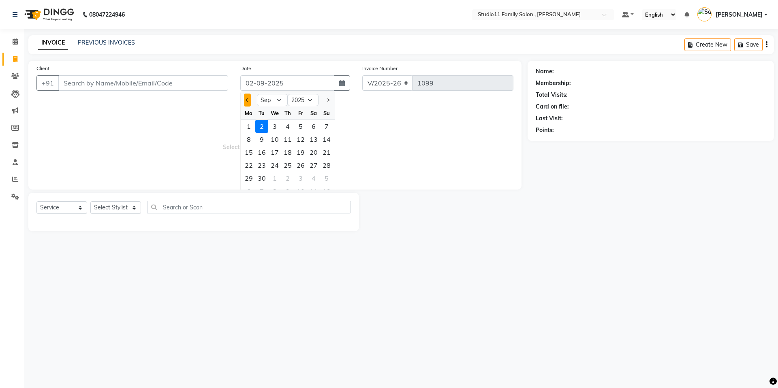
click at [246, 97] on button "Previous month" at bounding box center [247, 100] width 7 height 13
select select "8"
click at [261, 186] on div "2" at bounding box center [261, 191] width 13 height 13
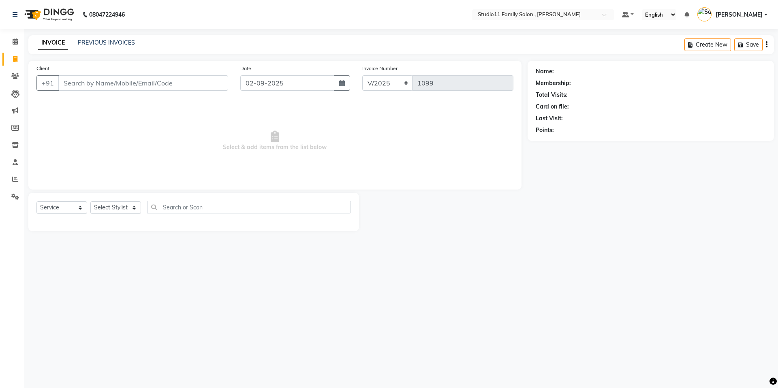
click at [334, 106] on span "Select & add items from the list below" at bounding box center [274, 140] width 477 height 81
click at [306, 82] on input "02-09-2025" at bounding box center [287, 82] width 94 height 15
select select "9"
select select "2025"
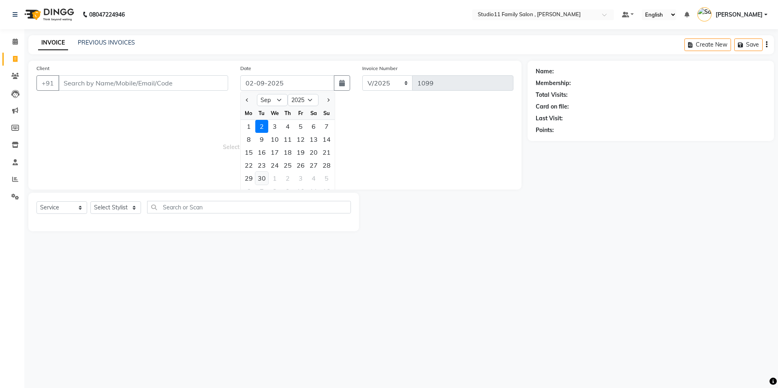
click at [261, 177] on div "30" at bounding box center [261, 178] width 13 height 13
type input "[DATE]"
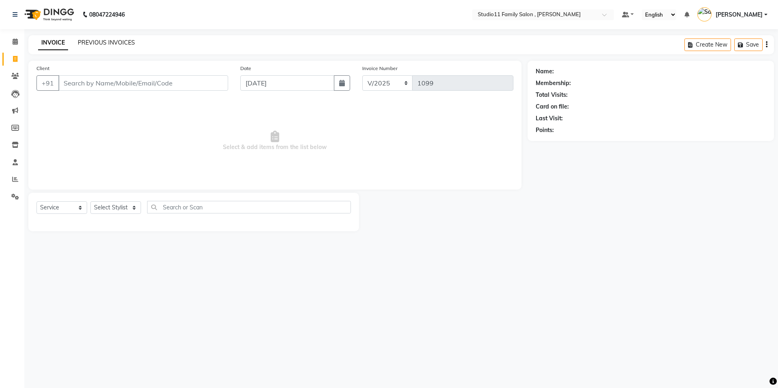
click at [113, 44] on link "PREVIOUS INVOICES" at bounding box center [106, 42] width 57 height 7
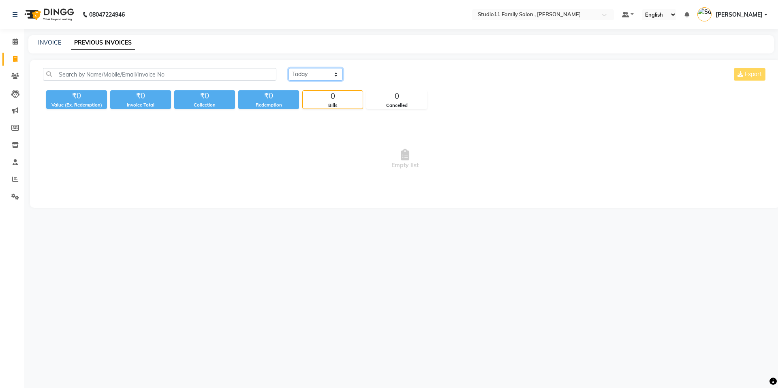
click at [335, 74] on select "[DATE] [DATE] Custom Range" at bounding box center [316, 74] width 54 height 13
select select "range"
click at [289, 68] on select "[DATE] [DATE] Custom Range" at bounding box center [316, 74] width 54 height 13
click at [383, 77] on input "02-09-2025" at bounding box center [381, 74] width 57 height 11
select select "9"
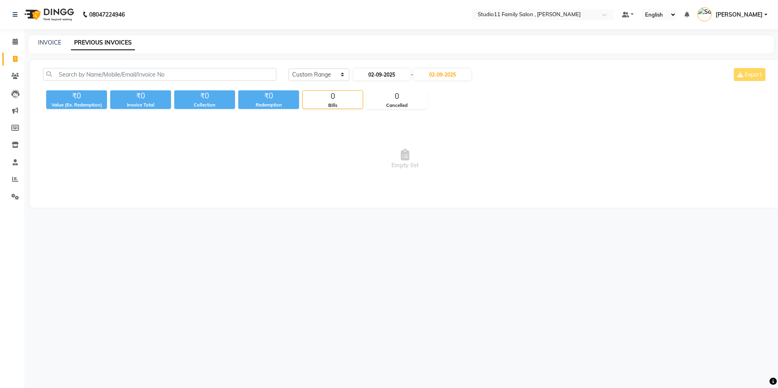
select select "2025"
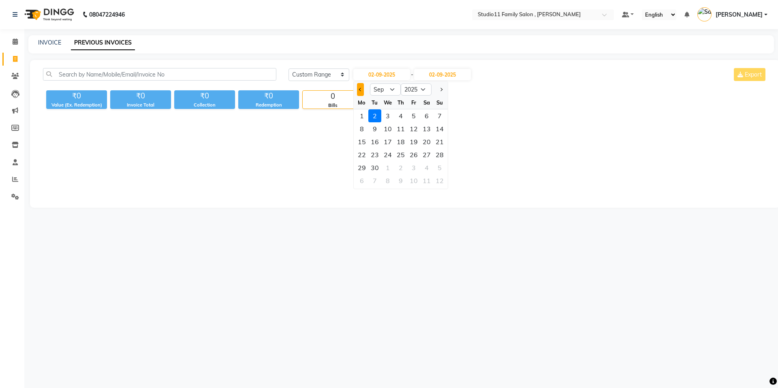
click at [361, 91] on button "Previous month" at bounding box center [360, 89] width 7 height 13
select select "8"
click at [440, 169] on div "31" at bounding box center [439, 167] width 13 height 13
type input "[DATE]"
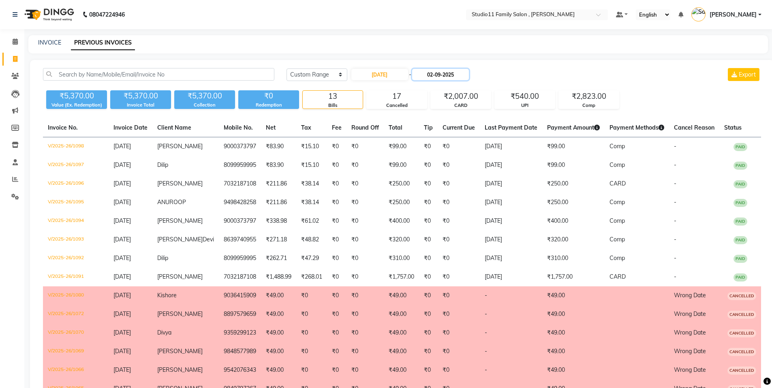
click at [451, 72] on input "02-09-2025" at bounding box center [440, 74] width 57 height 11
select select "9"
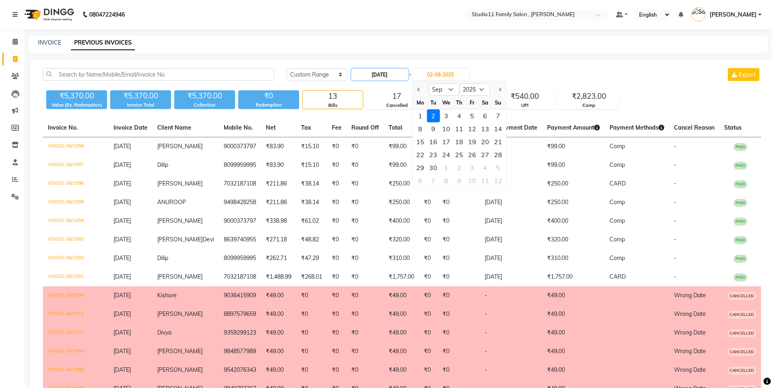
click at [379, 75] on input "[DATE]" at bounding box center [379, 74] width 57 height 11
select select "8"
select select "2025"
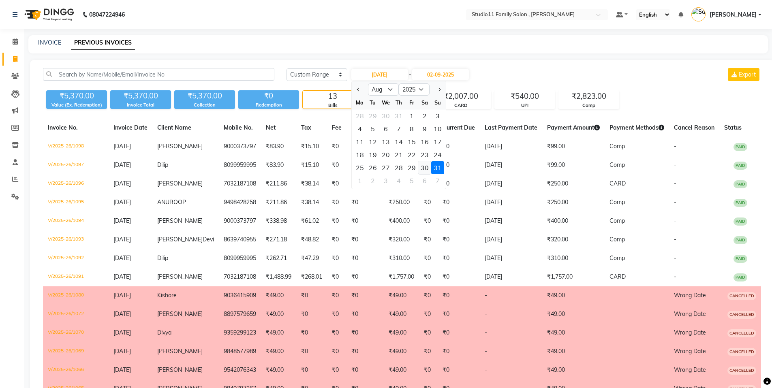
click at [423, 169] on div "30" at bounding box center [424, 167] width 13 height 13
type input "[DATE]"
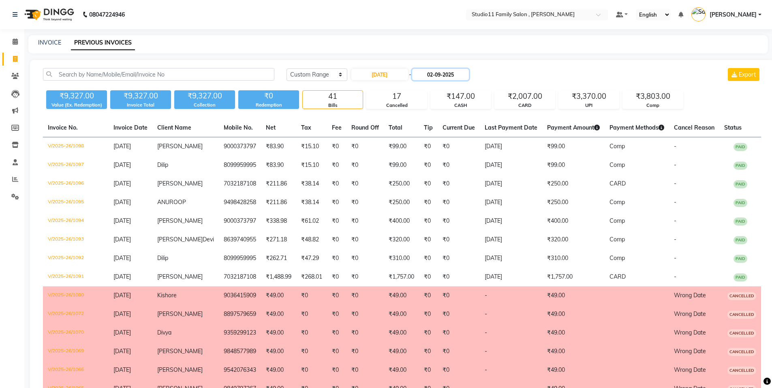
click at [446, 77] on input "02-09-2025" at bounding box center [440, 74] width 57 height 11
select select "9"
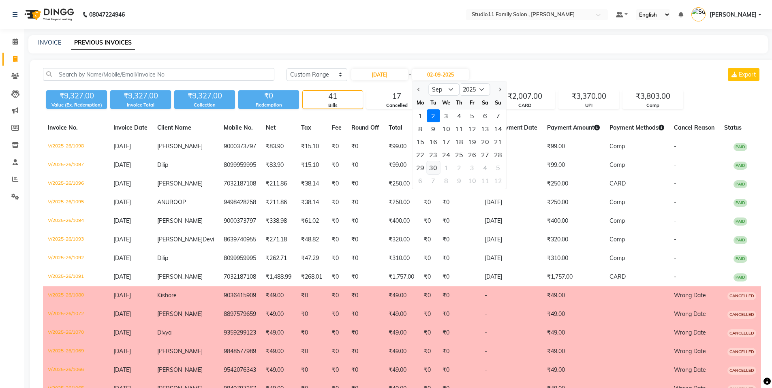
click at [436, 167] on div "30" at bounding box center [433, 167] width 13 height 13
type input "[DATE]"
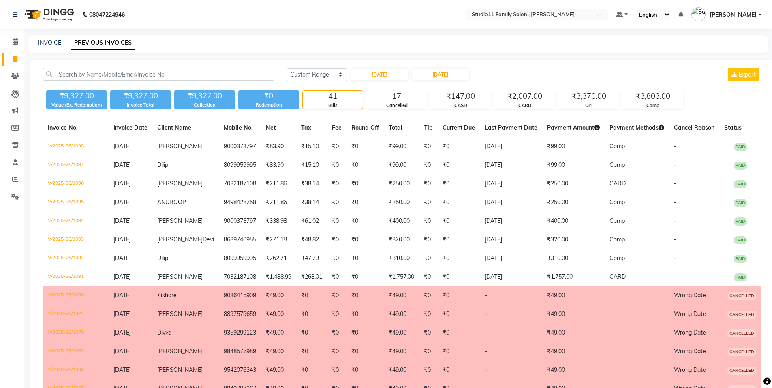
click at [624, 68] on div "[DATE] [DATE] Custom Range [DATE] - [DATE] Export" at bounding box center [523, 74] width 475 height 13
click at [440, 76] on input "[DATE]" at bounding box center [440, 74] width 57 height 11
select select "9"
click at [423, 171] on div "29" at bounding box center [420, 167] width 13 height 13
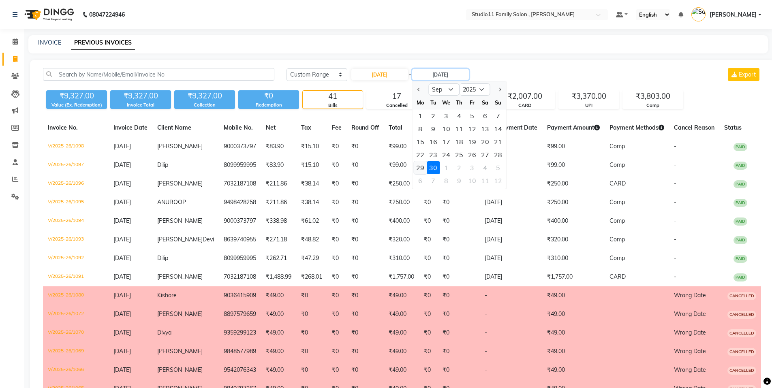
type input "[DATE]"
click at [449, 77] on input "[DATE]" at bounding box center [440, 74] width 57 height 11
click at [418, 90] on span "Previous month" at bounding box center [418, 89] width 3 height 3
select select "8"
click at [487, 167] on div "30" at bounding box center [485, 167] width 13 height 13
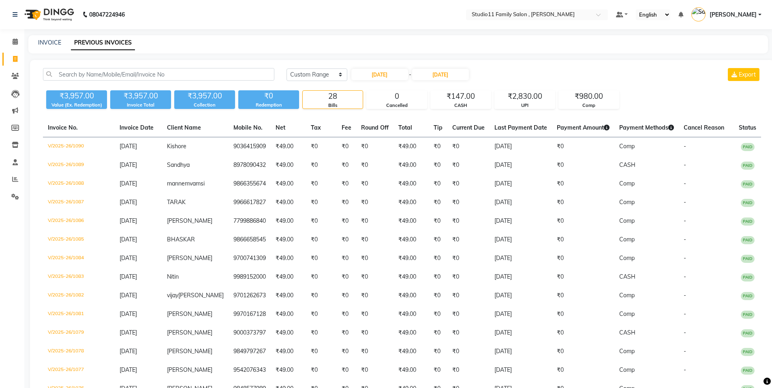
click at [633, 79] on div "[DATE] [DATE] Custom Range [DATE] - [DATE] Export" at bounding box center [523, 74] width 475 height 13
click at [594, 104] on div "Comp" at bounding box center [589, 105] width 60 height 7
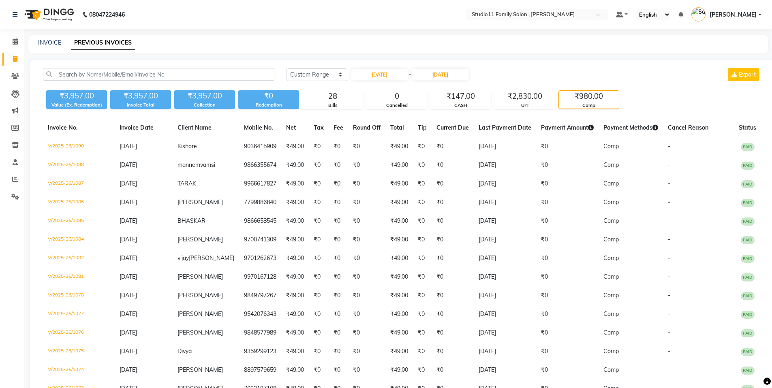
click at [517, 77] on div "[DATE] [DATE] Custom Range [DATE] - [DATE] Export" at bounding box center [523, 74] width 475 height 13
click at [446, 74] on input "[DATE]" at bounding box center [440, 74] width 57 height 11
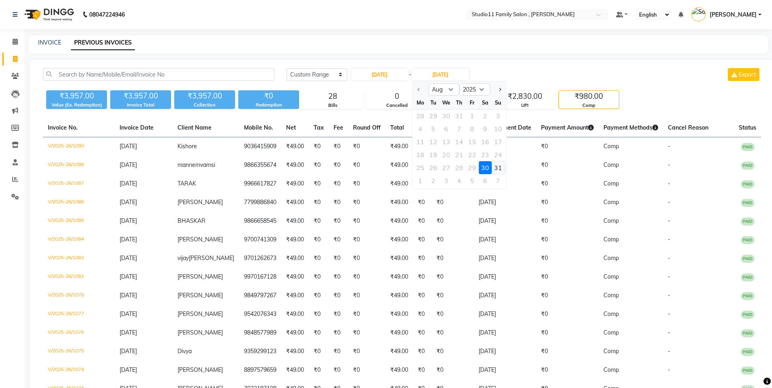
click at [503, 169] on div "31" at bounding box center [498, 167] width 13 height 13
type input "[DATE]"
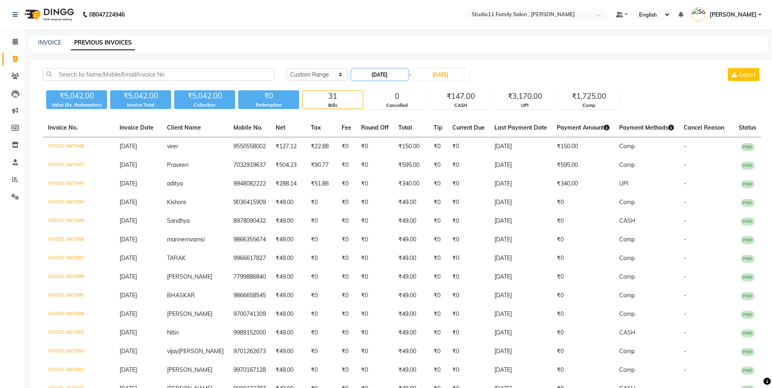
click at [377, 77] on input "[DATE]" at bounding box center [379, 74] width 57 height 11
select select "8"
select select "2025"
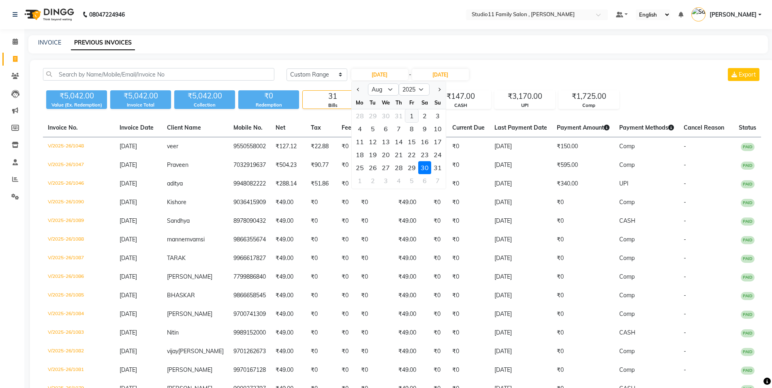
click at [413, 116] on div "1" at bounding box center [411, 115] width 13 height 13
type input "[DATE]"
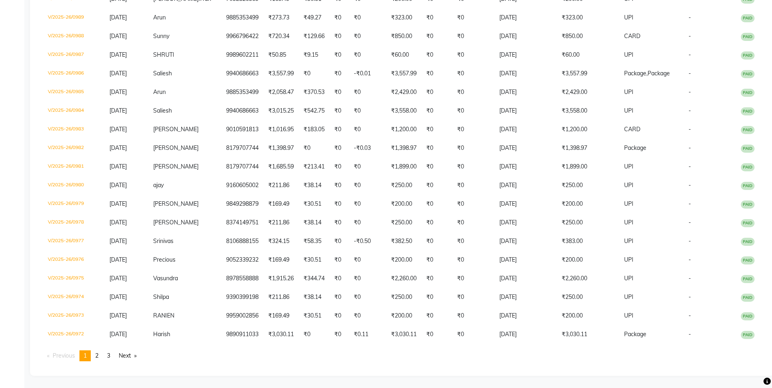
scroll to position [1714, 0]
click at [97, 357] on span "2" at bounding box center [96, 355] width 3 height 7
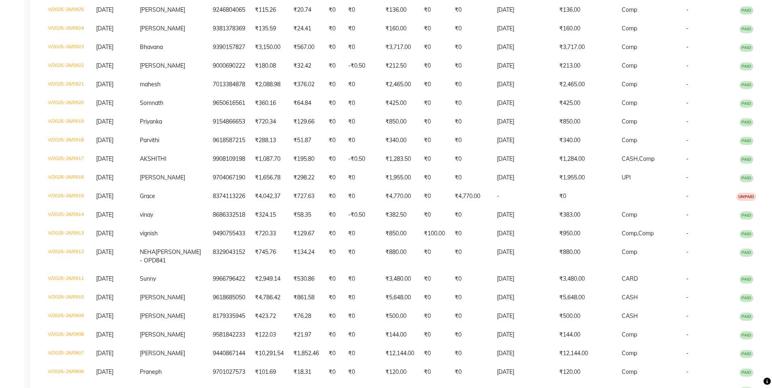
scroll to position [1001, 0]
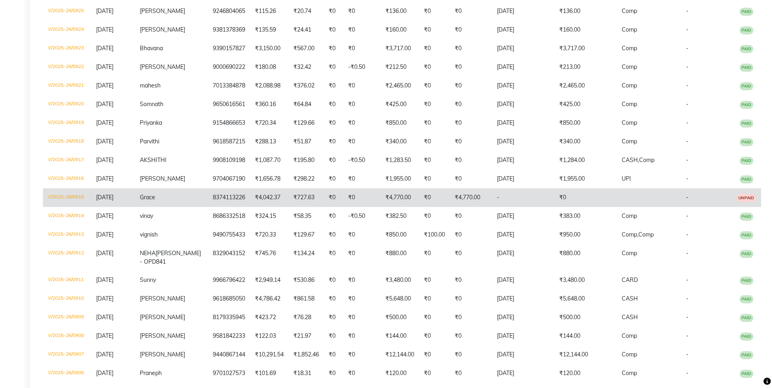
click at [74, 203] on td "V/2025-26/0915" at bounding box center [67, 197] width 48 height 19
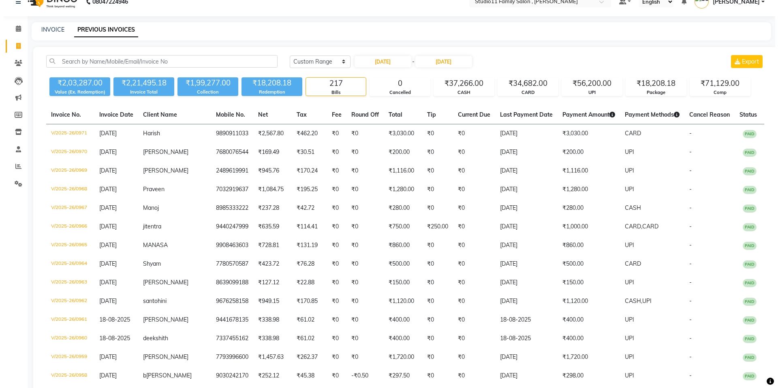
scroll to position [0, 0]
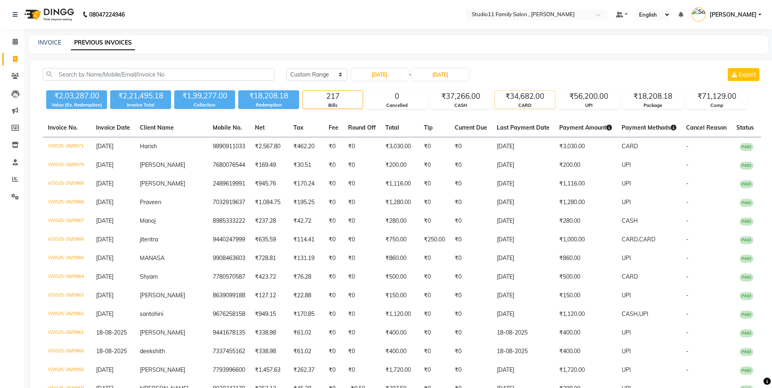
click at [536, 105] on div "CARD" at bounding box center [525, 105] width 60 height 7
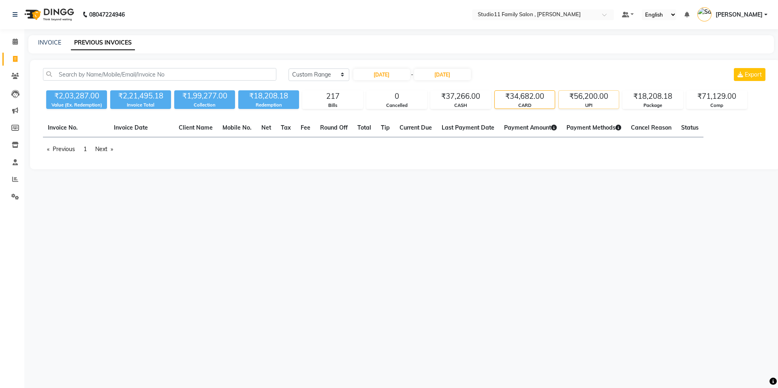
click at [604, 99] on div "₹56,200.00" at bounding box center [589, 96] width 60 height 11
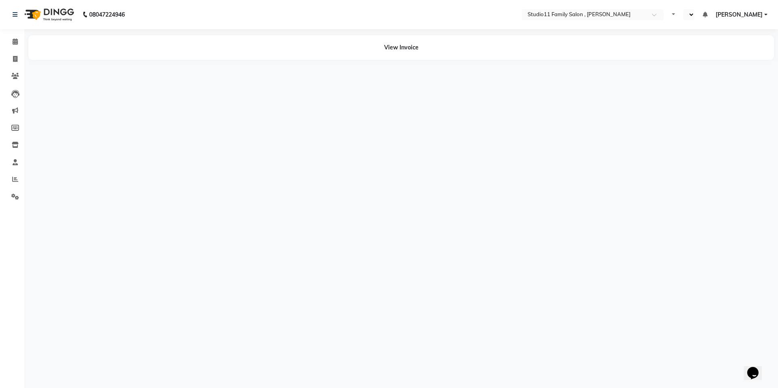
select select "en"
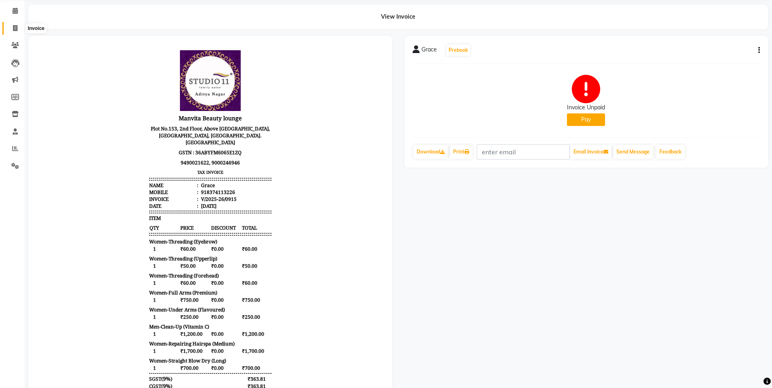
click at [16, 27] on icon at bounding box center [15, 28] width 4 height 6
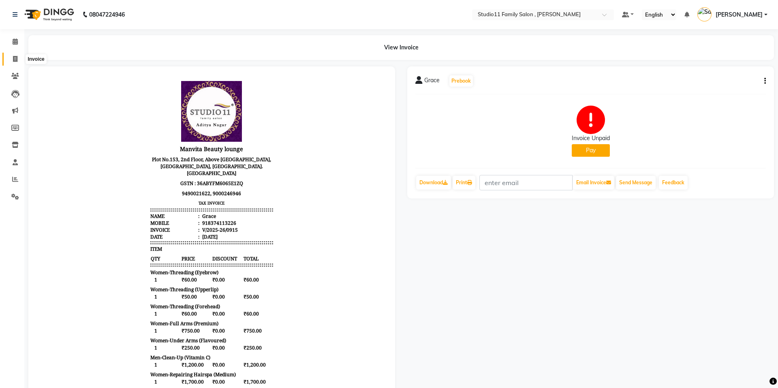
select select "service"
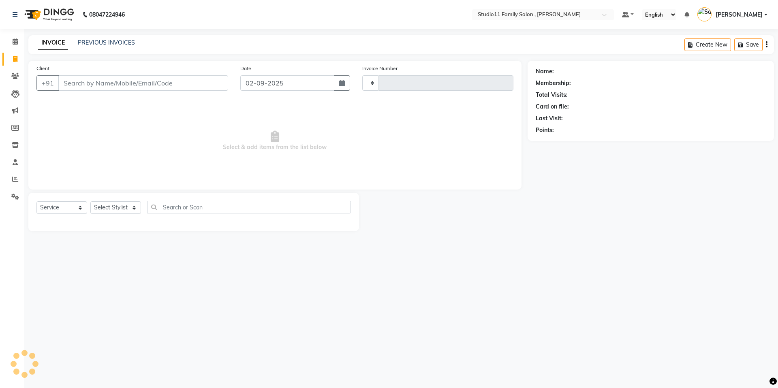
type input "1099"
select select "7303"
click at [117, 44] on link "PREVIOUS INVOICES" at bounding box center [106, 42] width 57 height 7
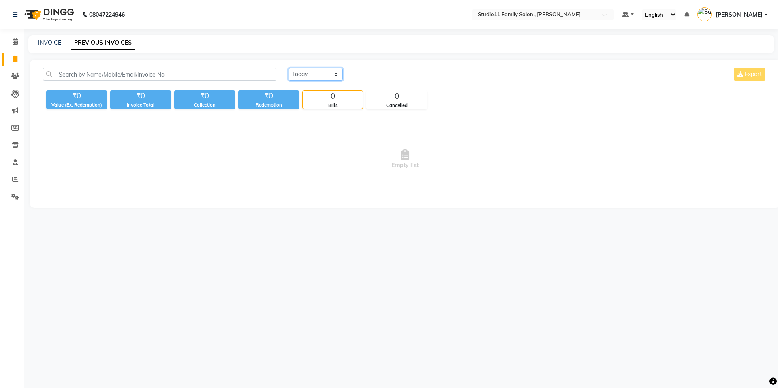
click at [329, 76] on select "[DATE] [DATE] Custom Range" at bounding box center [316, 74] width 54 height 13
select select "range"
click at [289, 68] on select "[DATE] [DATE] Custom Range" at bounding box center [316, 74] width 54 height 13
click at [378, 75] on input "02-09-2025" at bounding box center [381, 74] width 57 height 11
select select "9"
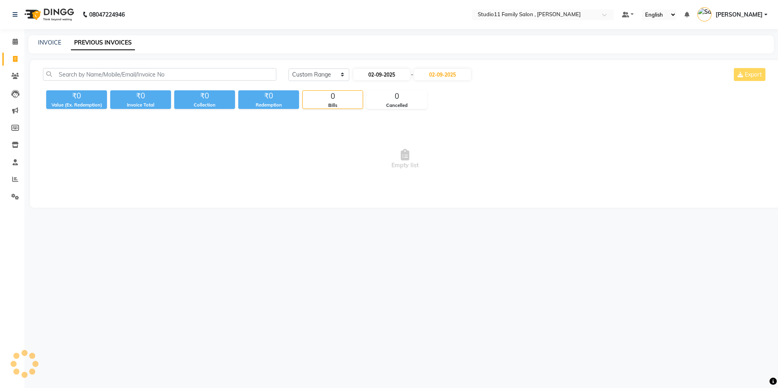
select select "2025"
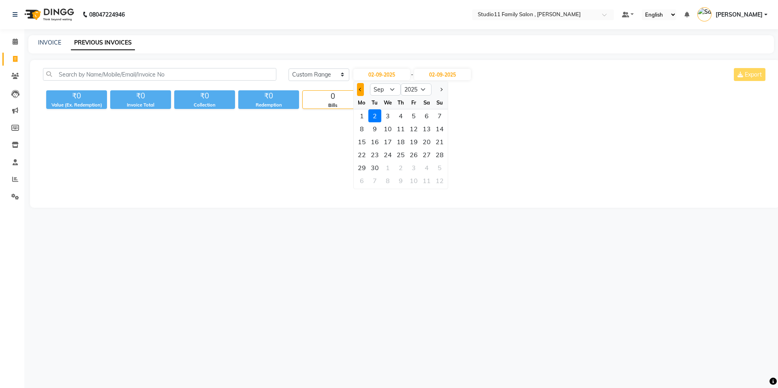
click at [361, 91] on button "Previous month" at bounding box center [360, 89] width 7 height 13
select select "8"
click at [417, 116] on div "1" at bounding box center [413, 115] width 13 height 13
type input "[DATE]"
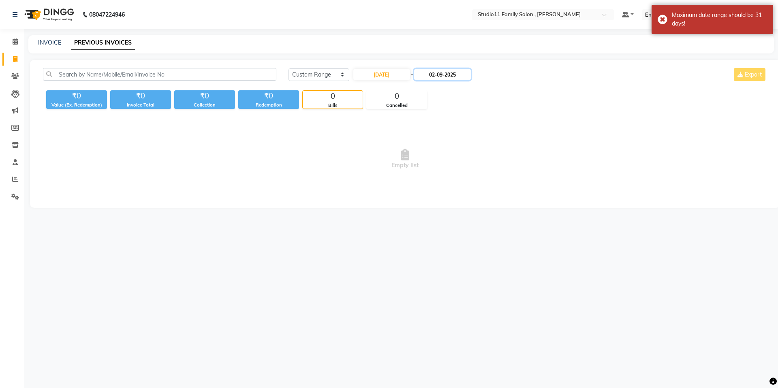
click at [447, 75] on input "02-09-2025" at bounding box center [442, 74] width 57 height 11
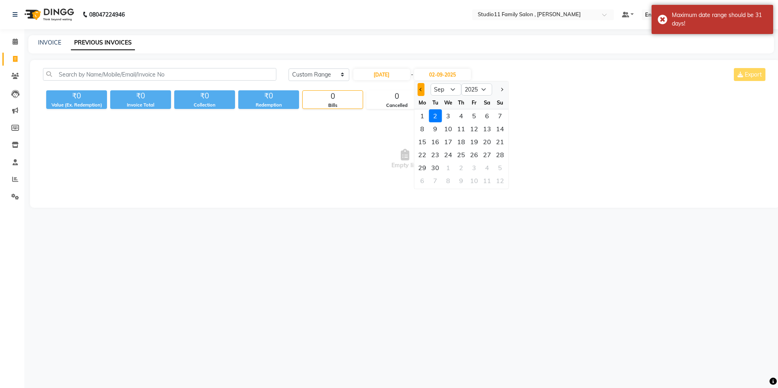
click at [421, 88] on span "Previous month" at bounding box center [420, 89] width 3 height 3
select select "8"
click at [501, 166] on div "31" at bounding box center [500, 167] width 13 height 13
type input "[DATE]"
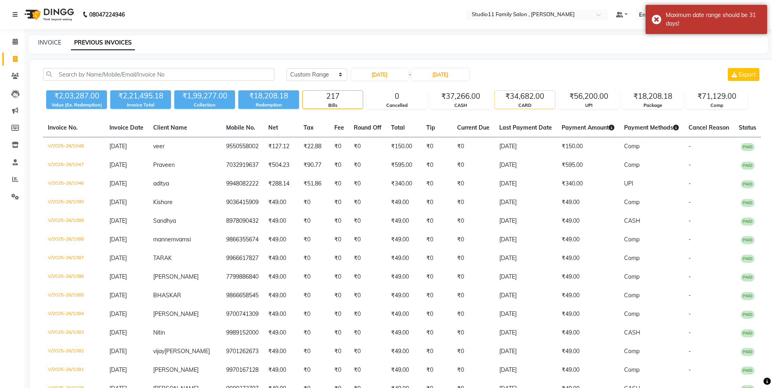
click at [519, 107] on div "CARD" at bounding box center [525, 105] width 60 height 7
